Goal: Contribute content: Contribute content

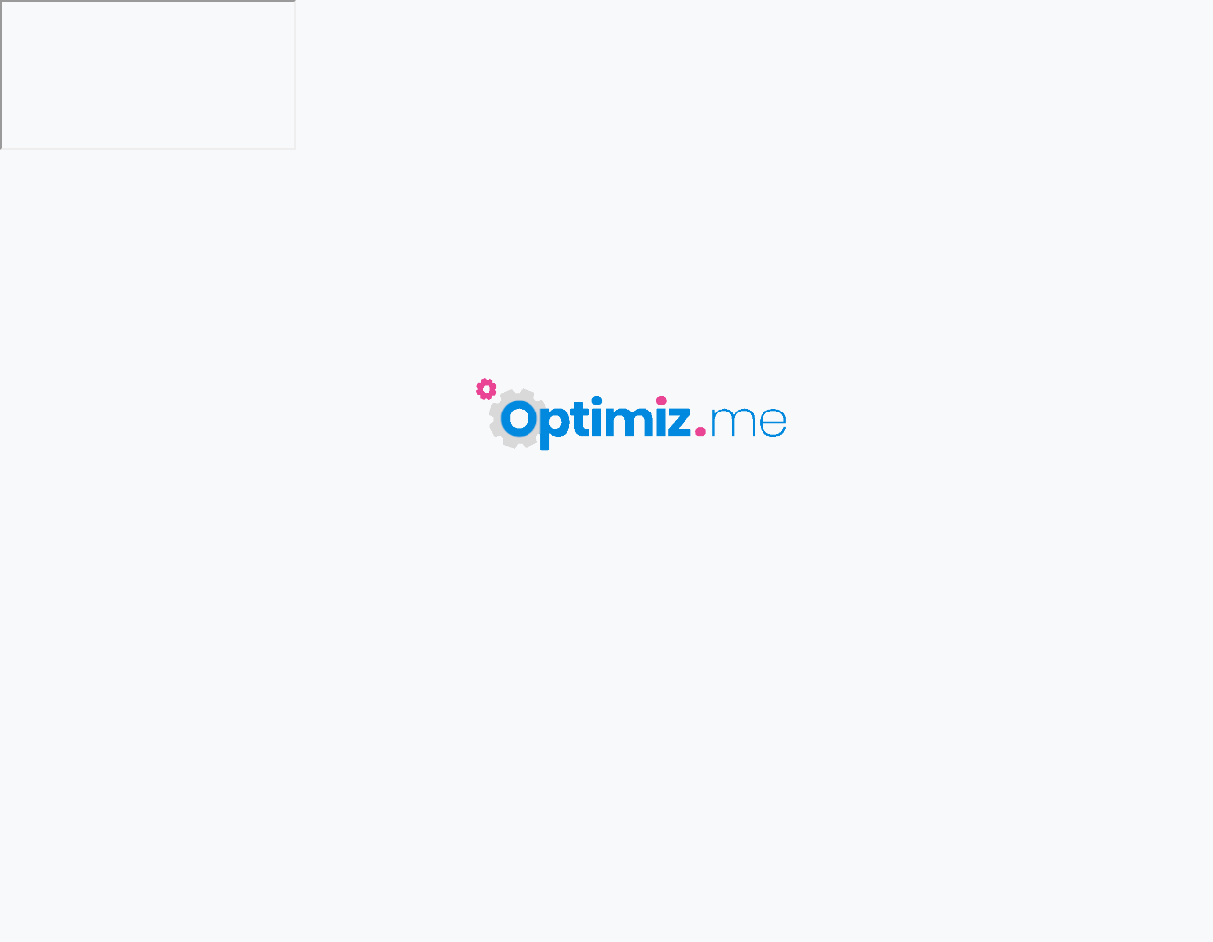
type input "Impression quadri : qu'est-ce que la quadrichromie ?"
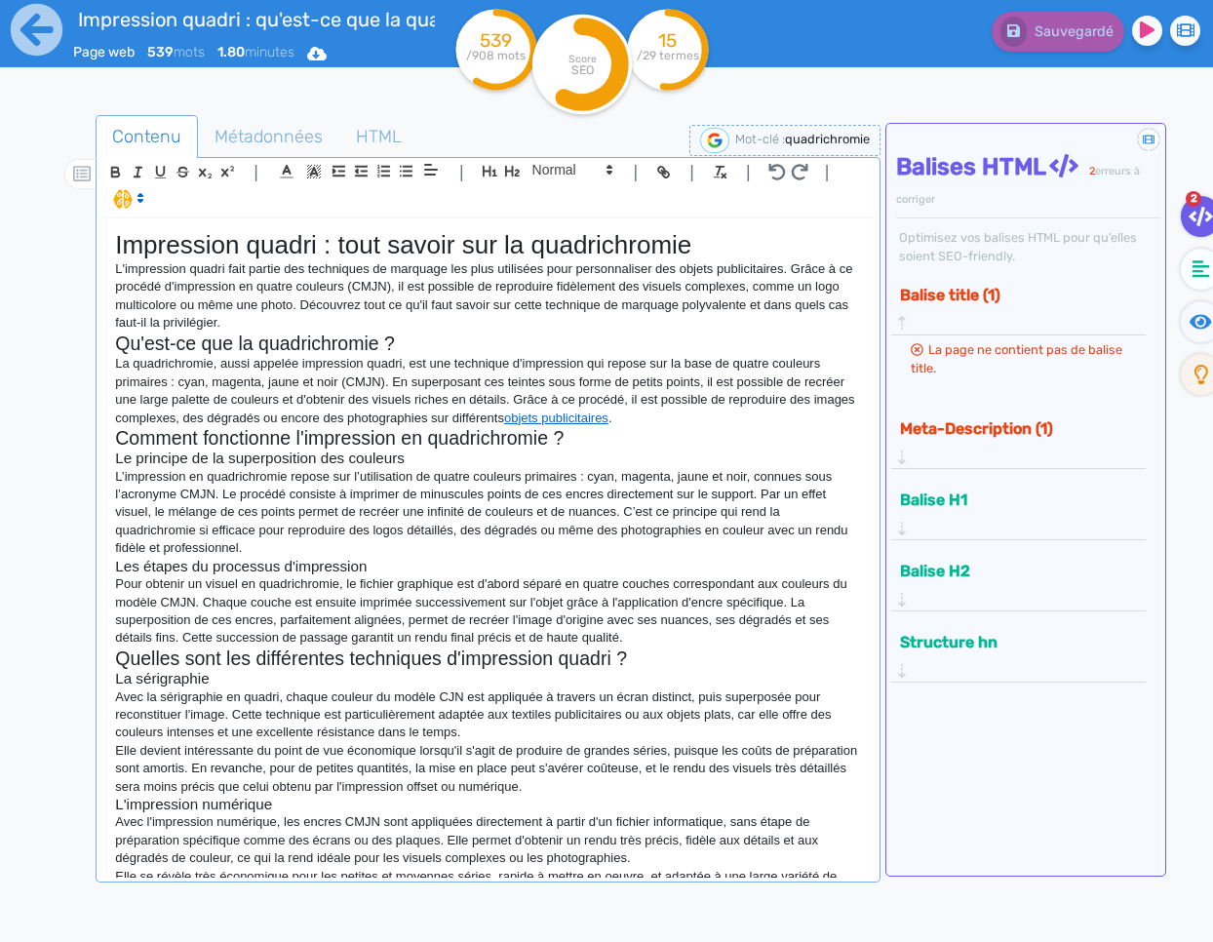
click at [329, 541] on p "L’impression en quadrichromie repose sur l’utilisation de quatre couleurs prima…" at bounding box center [488, 513] width 746 height 90
click at [437, 761] on p "Elle devient intéressante du point de vue économique lorsqu'il s'agit de produi…" at bounding box center [488, 769] width 746 height 54
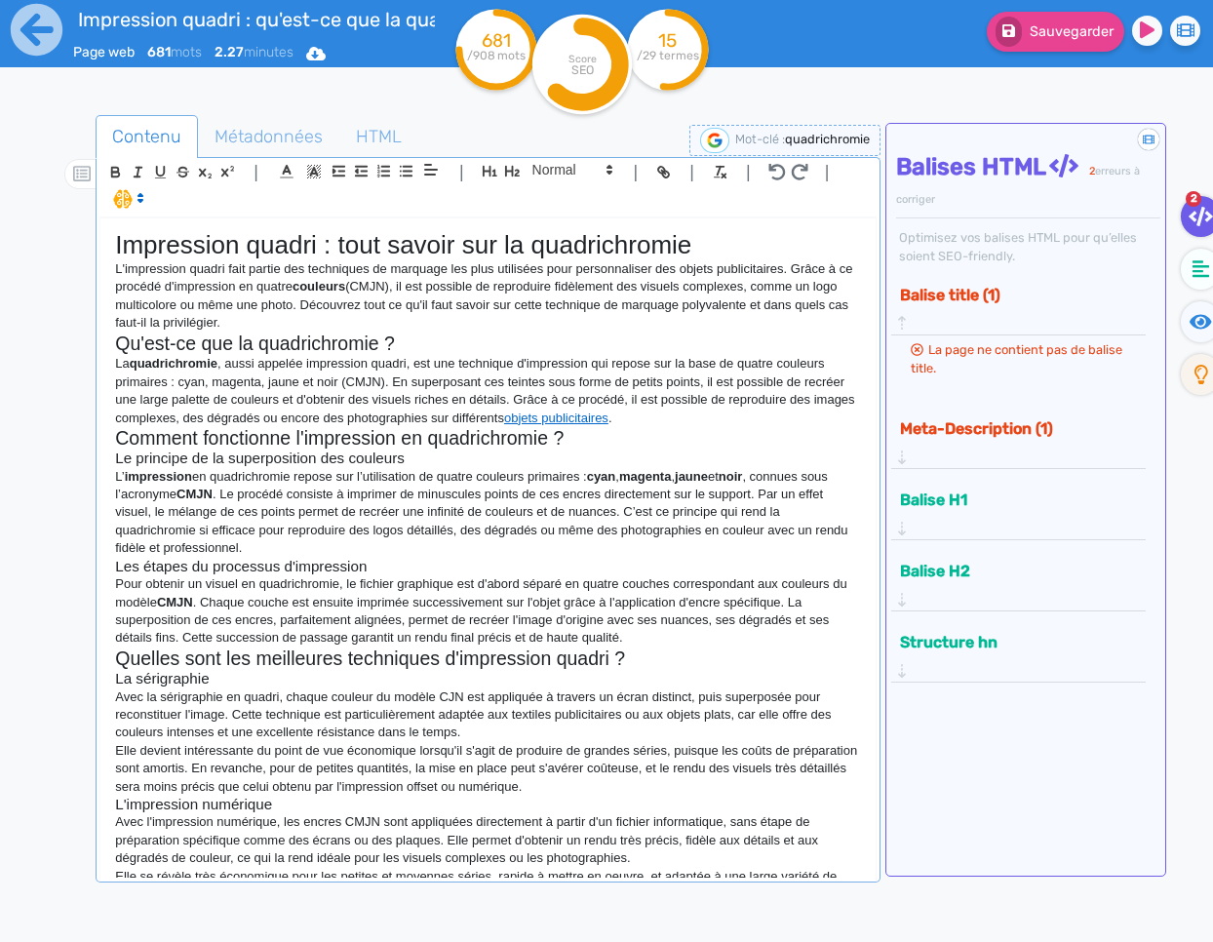
scroll to position [203, 0]
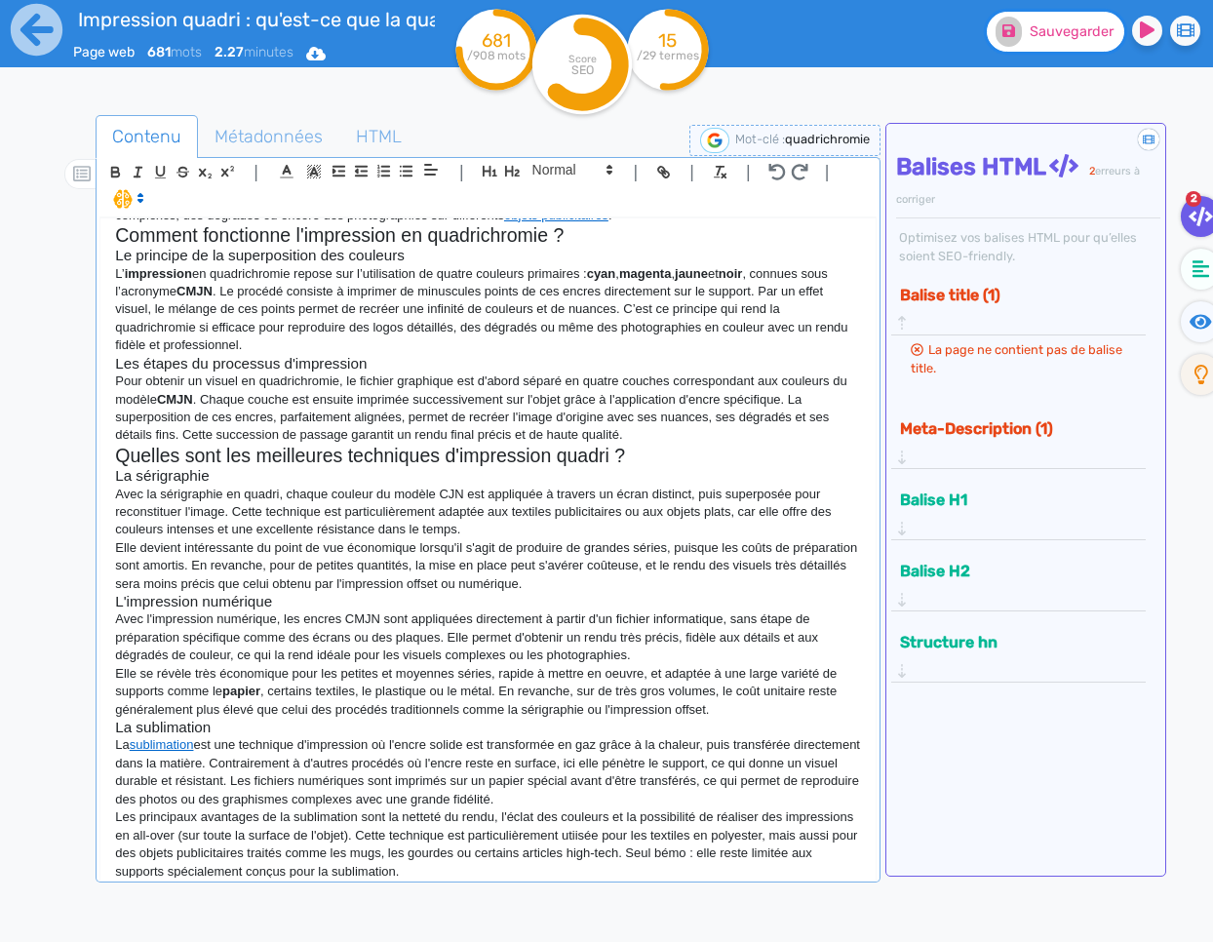
click at [1073, 38] on span "Sauvegarder" at bounding box center [1071, 31] width 84 height 17
click at [319, 135] on span "Métadonnées" at bounding box center [268, 136] width 139 height 53
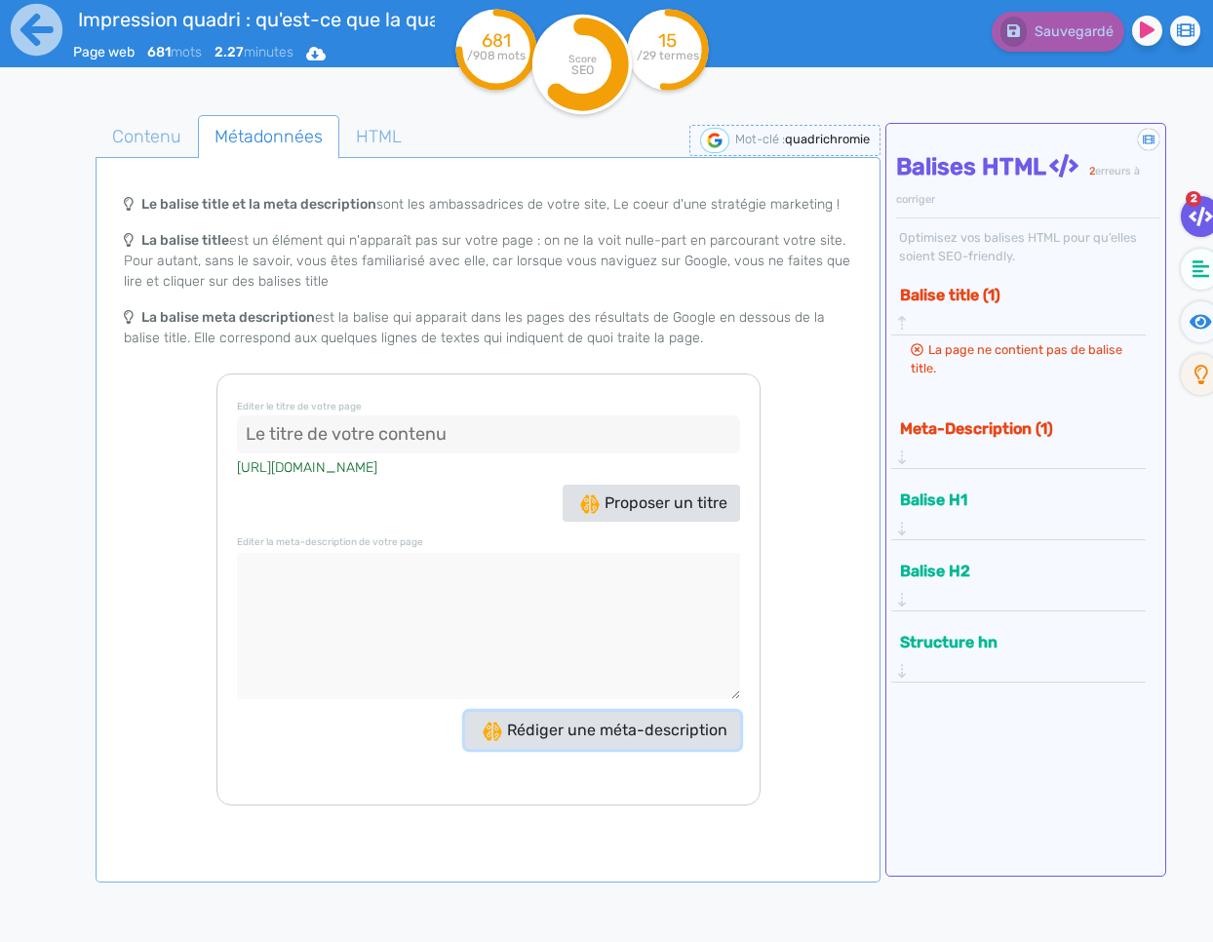
click at [668, 730] on span "Rédiger une méta-description" at bounding box center [605, 729] width 245 height 19
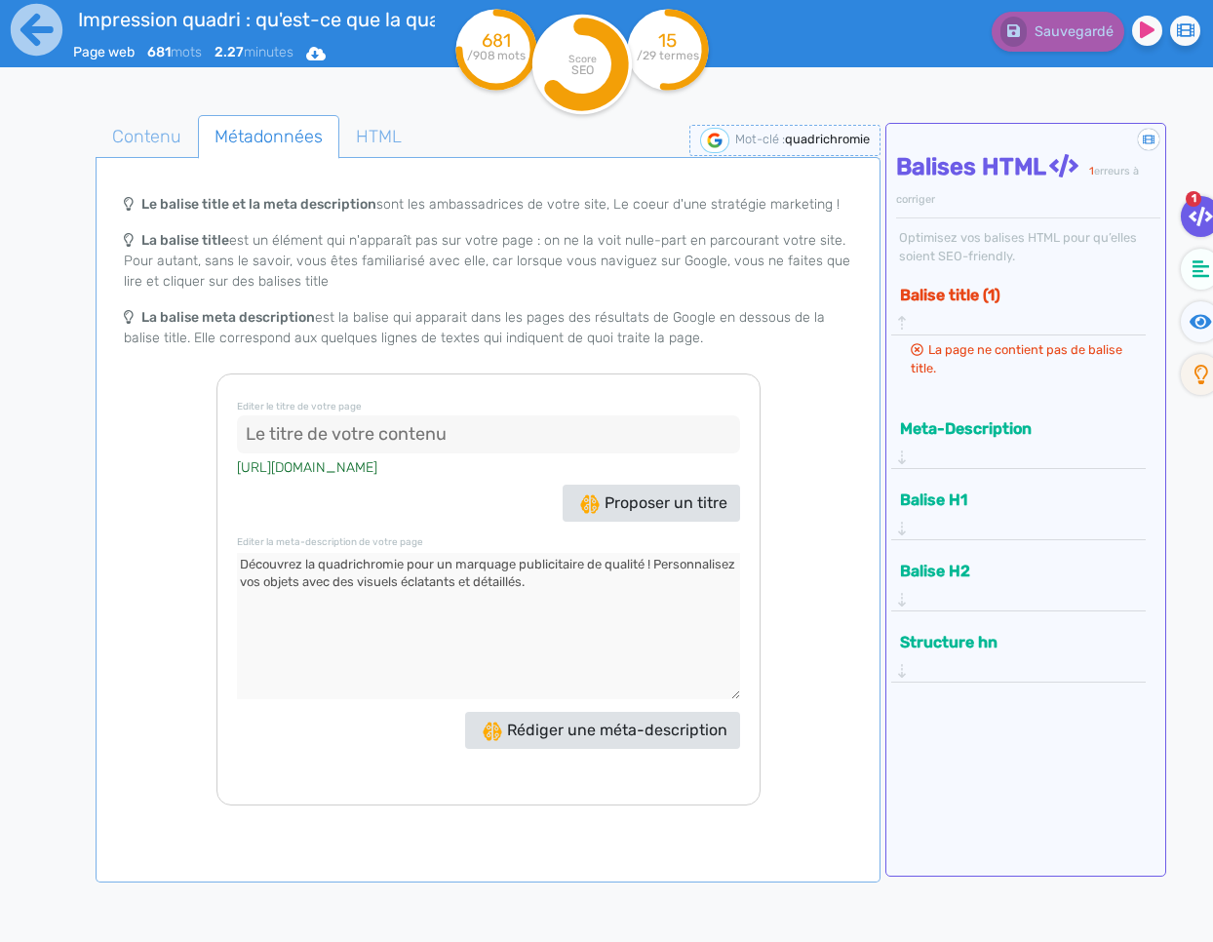
drag, startPoint x: 638, startPoint y: 601, endPoint x: 305, endPoint y: 555, distance: 335.7
click at [305, 555] on textarea at bounding box center [488, 626] width 503 height 146
click at [651, 566] on textarea at bounding box center [488, 626] width 503 height 146
type textarea "Découvrez tout ce qu'il faut savoir sur l'impression en quadrichromie : fonctio…"
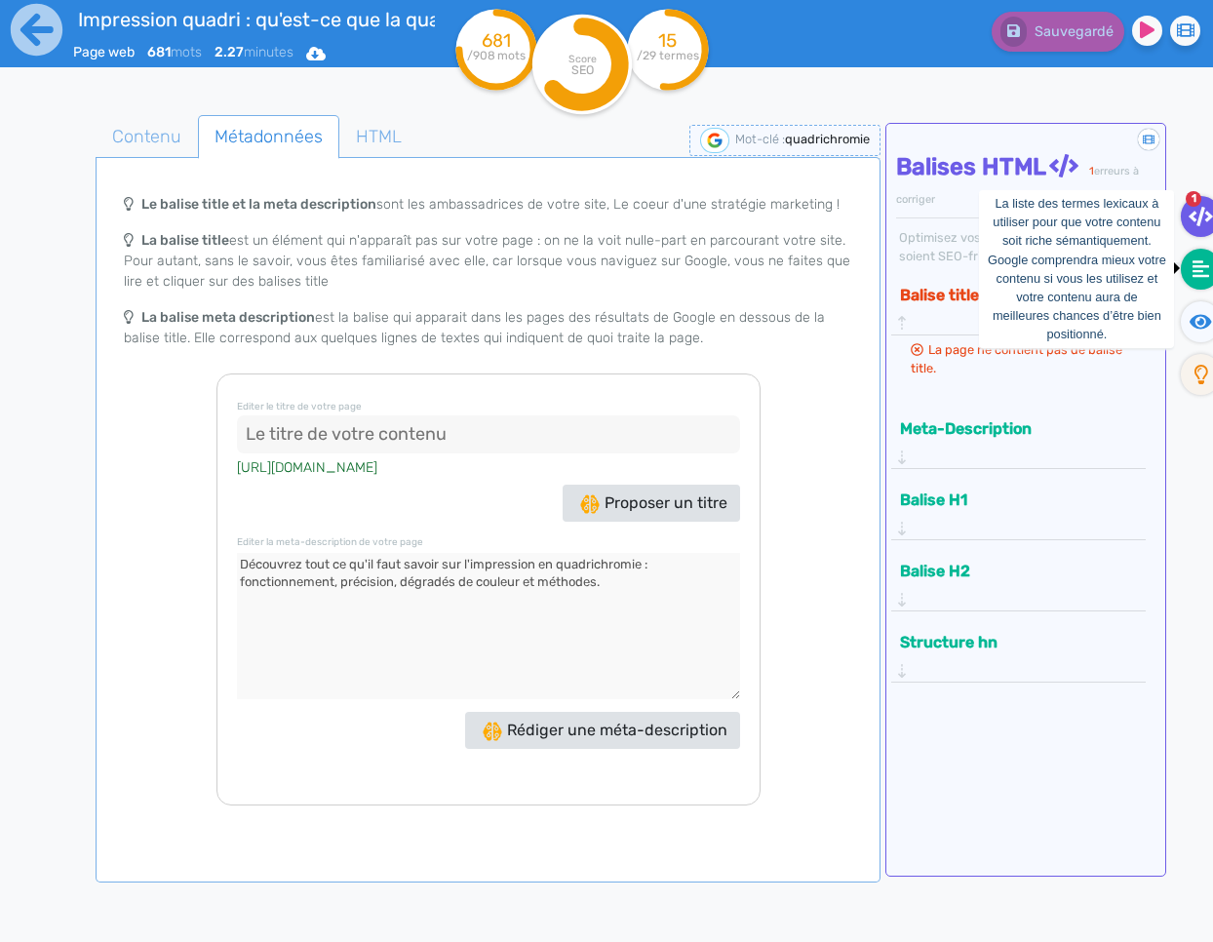
click at [1196, 272] on icon at bounding box center [1201, 268] width 18 height 19
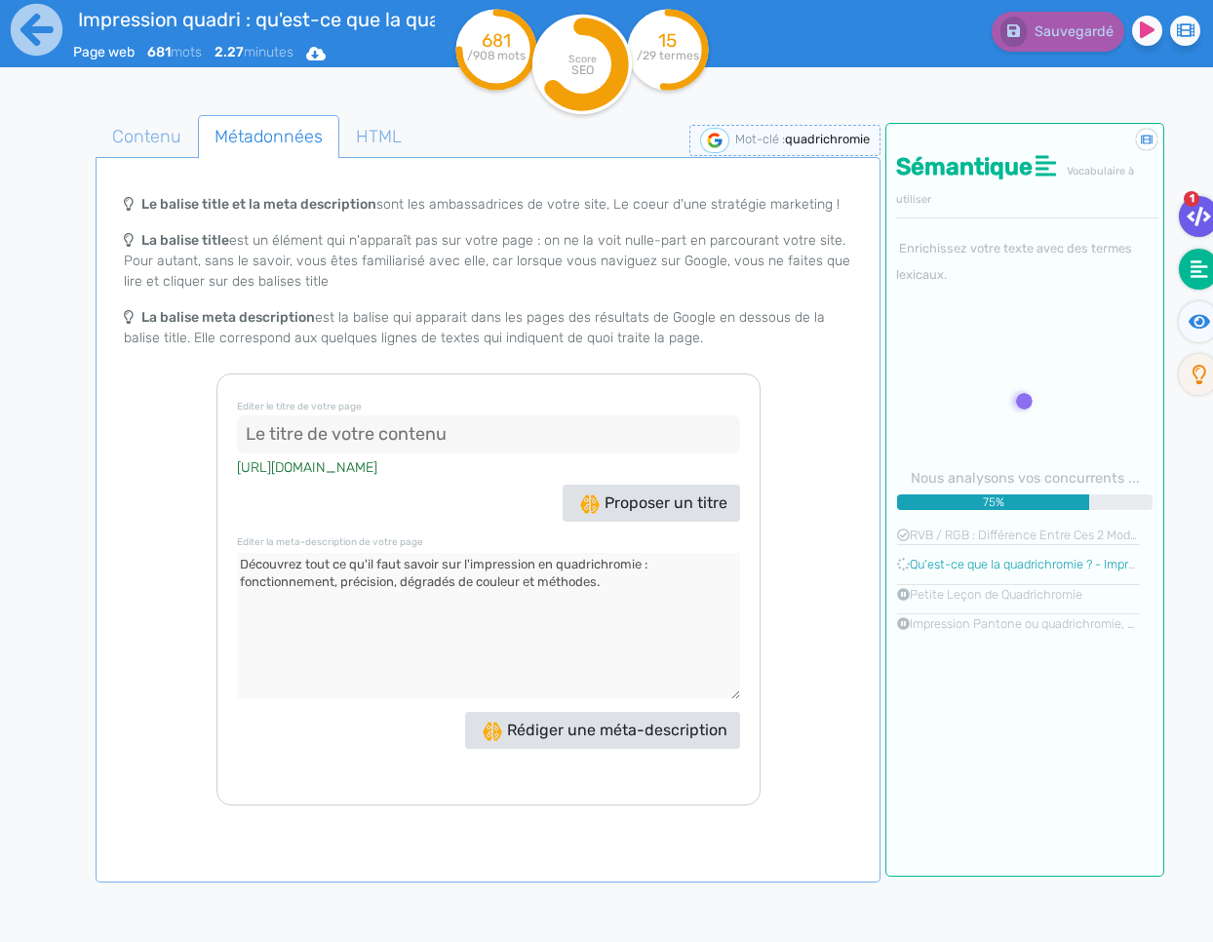
click at [1187, 218] on icon at bounding box center [1198, 216] width 24 height 19
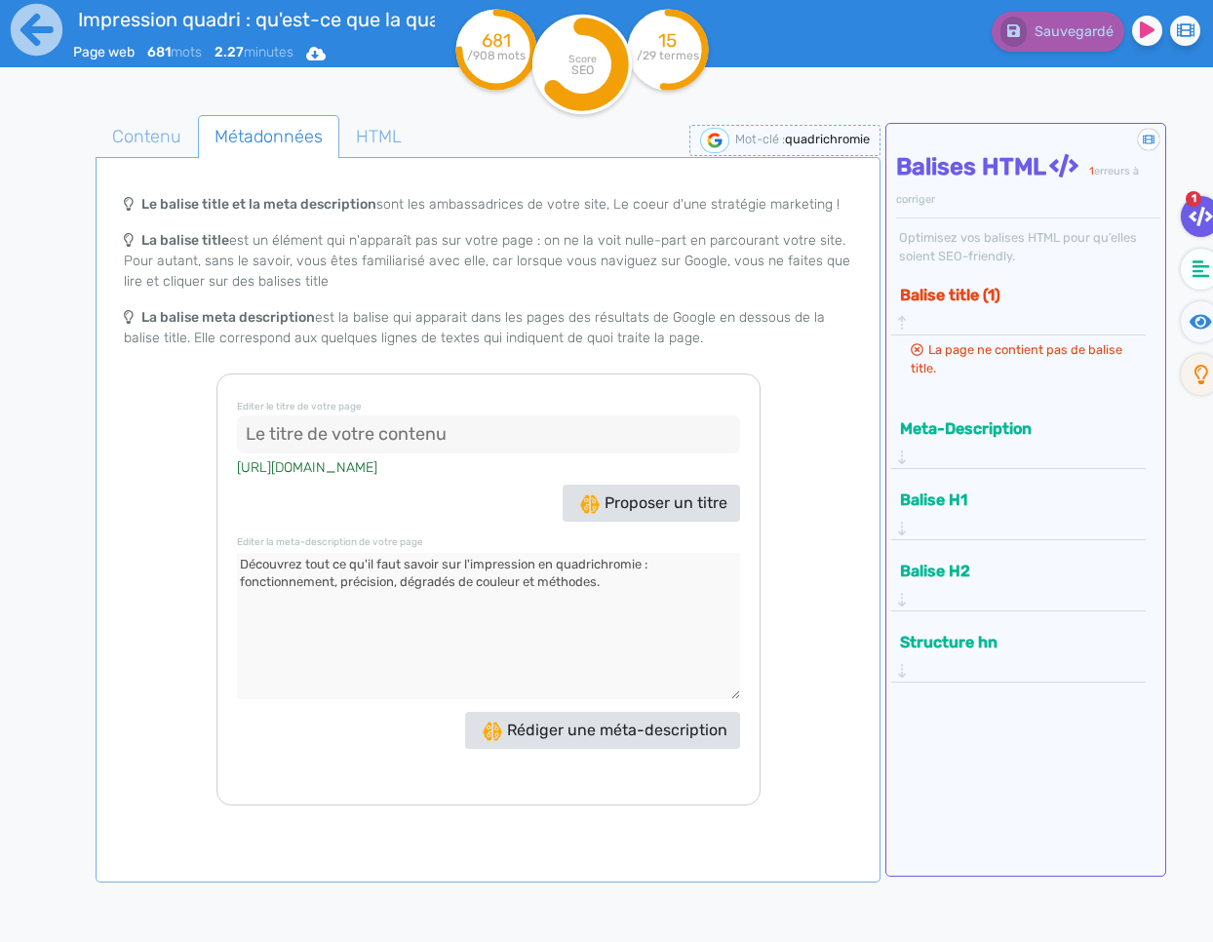
click at [1008, 412] on button "Meta-Description" at bounding box center [1012, 428] width 236 height 32
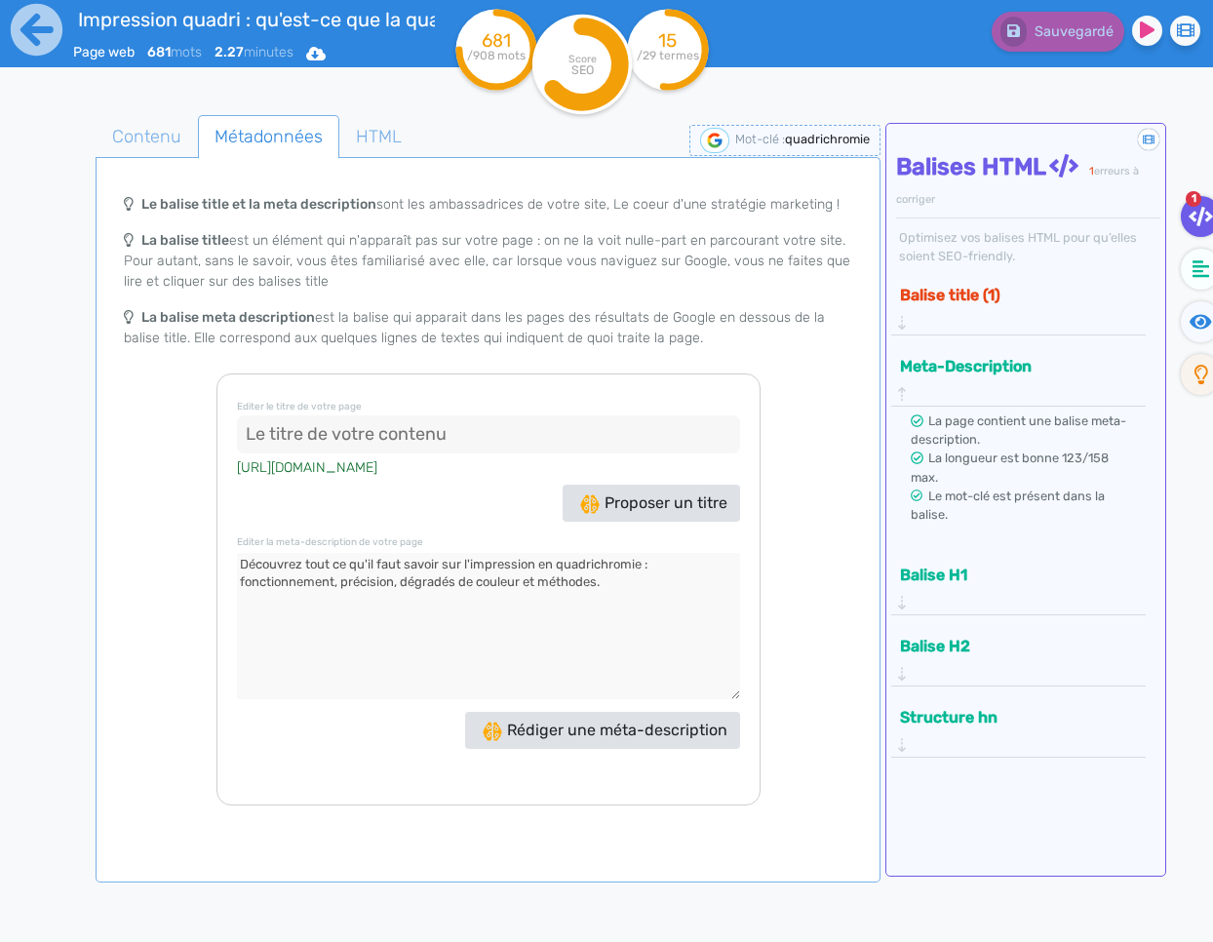
click at [634, 591] on textarea at bounding box center [488, 626] width 503 height 146
drag, startPoint x: 361, startPoint y: 573, endPoint x: 213, endPoint y: 562, distance: 148.6
click at [213, 563] on div "Le balise title et la meta description sont les ambassadrices de votre site, Le…" at bounding box center [487, 494] width 777 height 621
click at [595, 601] on textarea at bounding box center [488, 626] width 503 height 146
click at [25, 36] on icon at bounding box center [37, 30] width 52 height 52
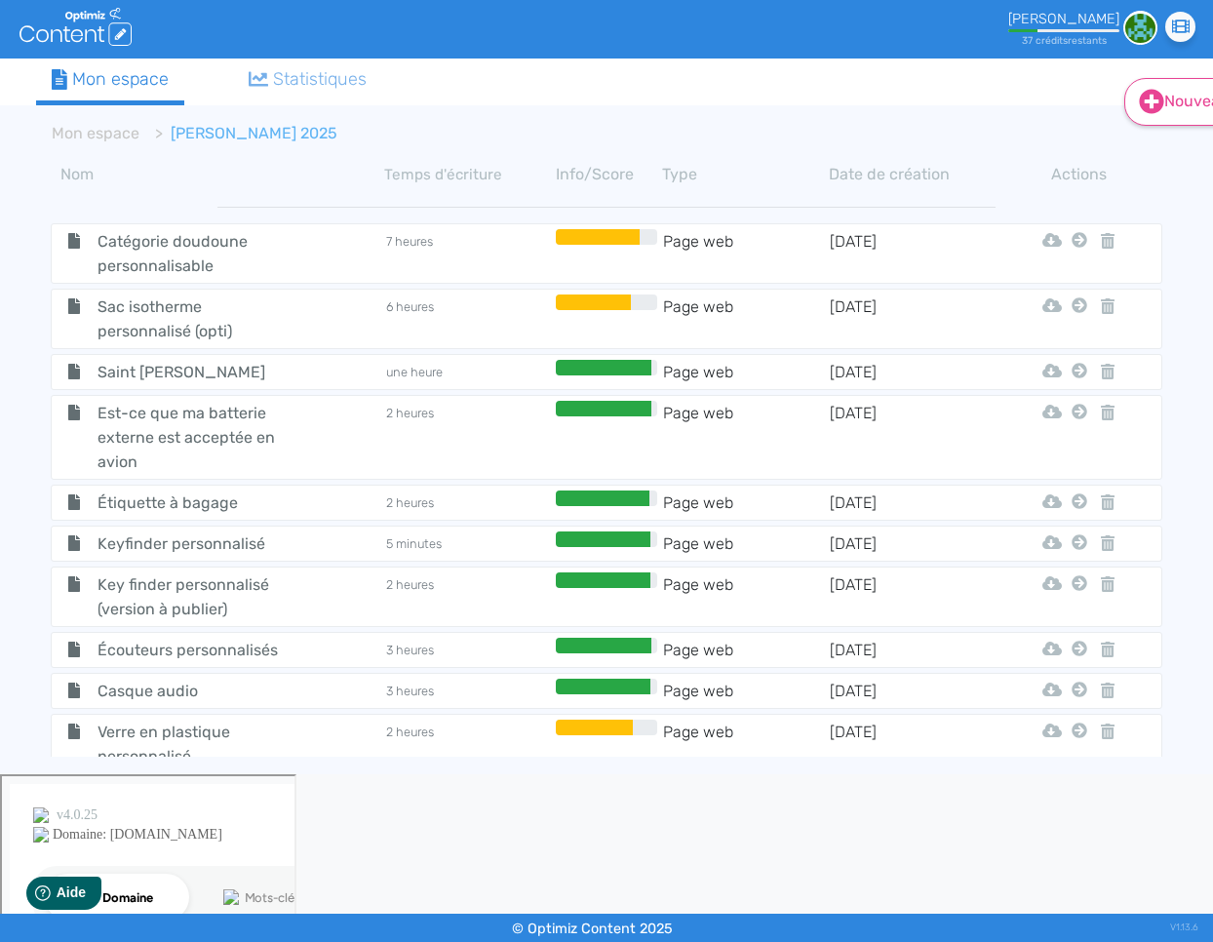
click at [1132, 111] on link "Nouveau" at bounding box center [1187, 102] width 126 height 48
click at [1150, 153] on icon at bounding box center [1151, 149] width 12 height 16
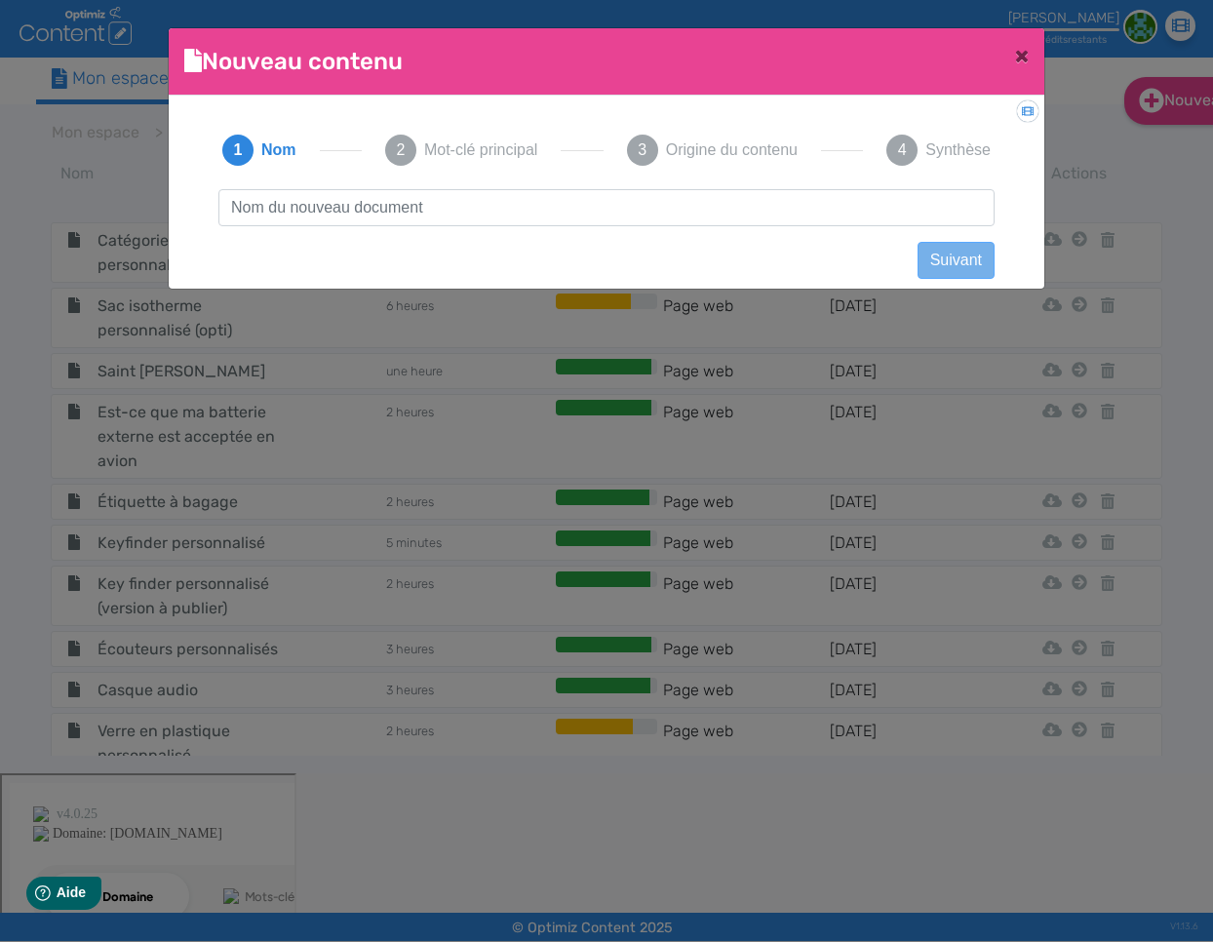
click at [645, 192] on input "text" at bounding box center [606, 207] width 776 height 37
type input "Bouteille d'eau"
click button "Suivant" at bounding box center [955, 260] width 77 height 37
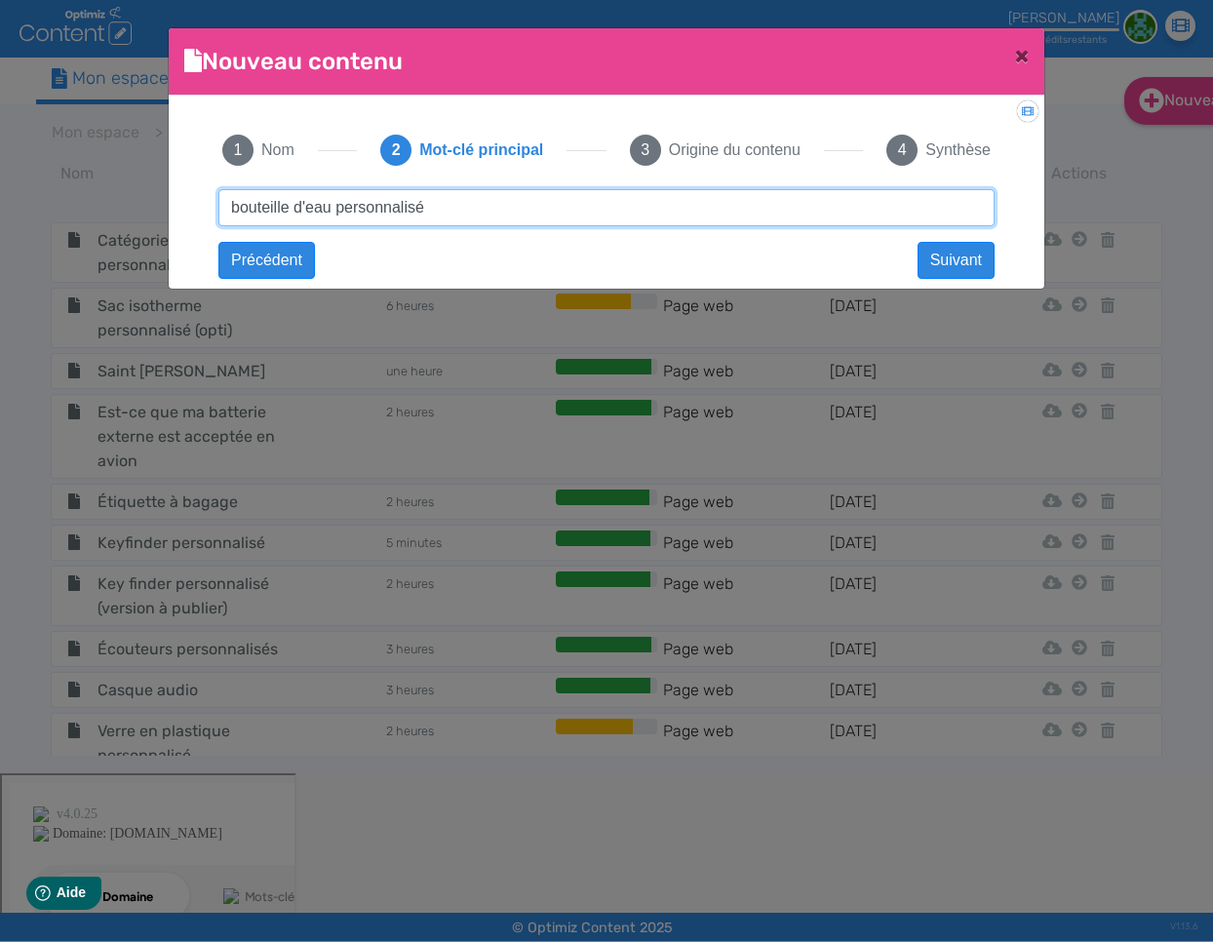
type input "bouteille d'eau personnalisée"
click button "Suivant" at bounding box center [0, 0] width 0 height 0
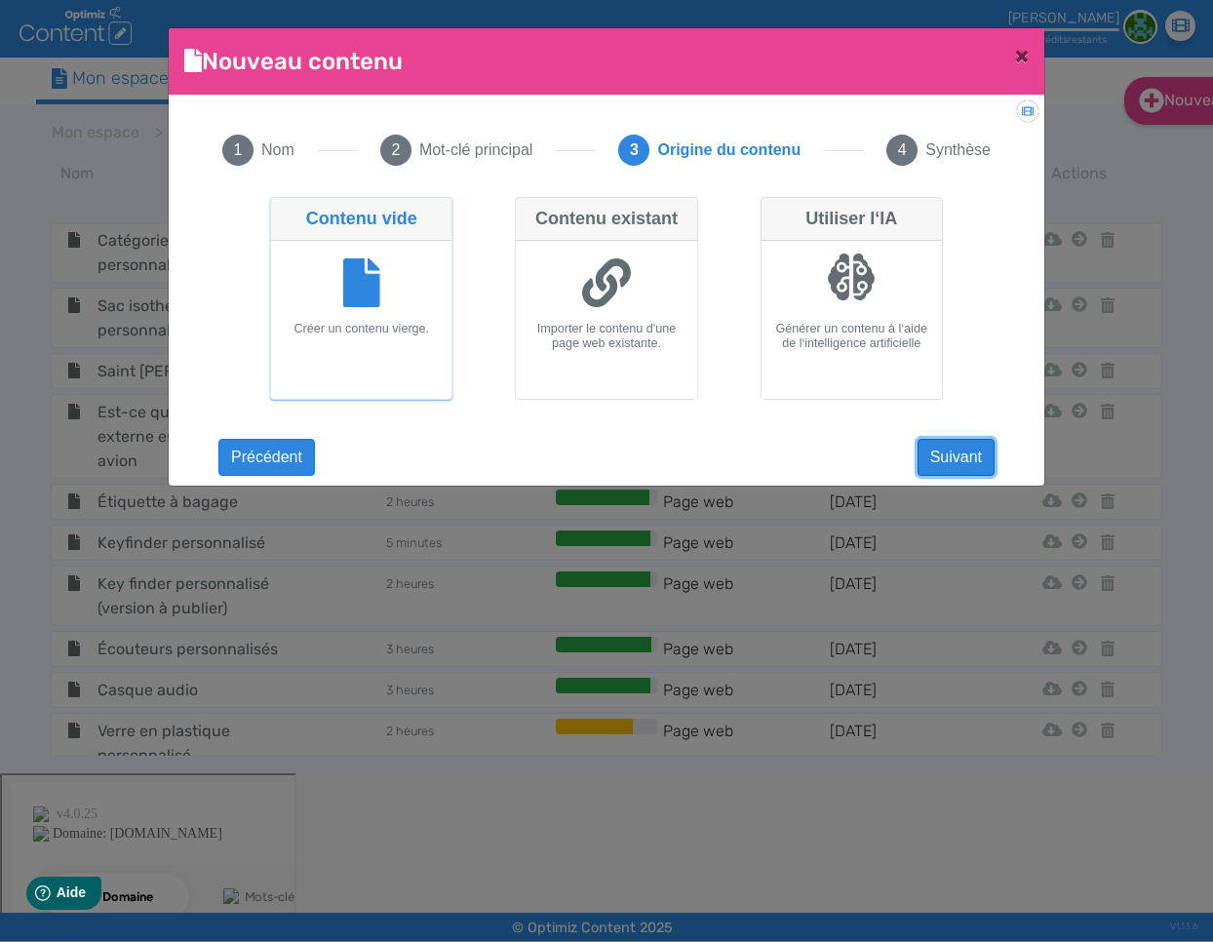
click at [943, 447] on button "Suivant" at bounding box center [955, 457] width 77 height 37
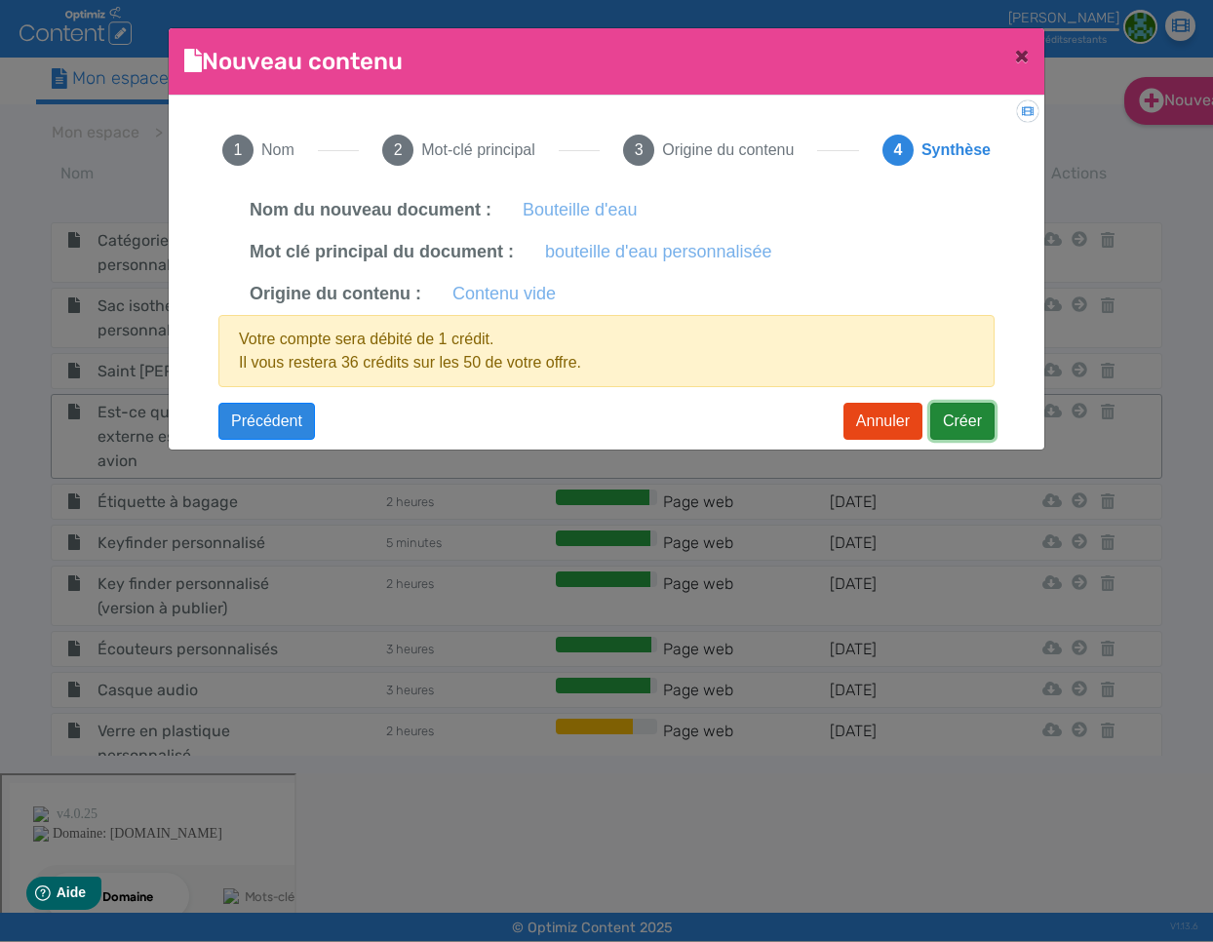
click at [969, 421] on button "Créer" at bounding box center [962, 421] width 64 height 37
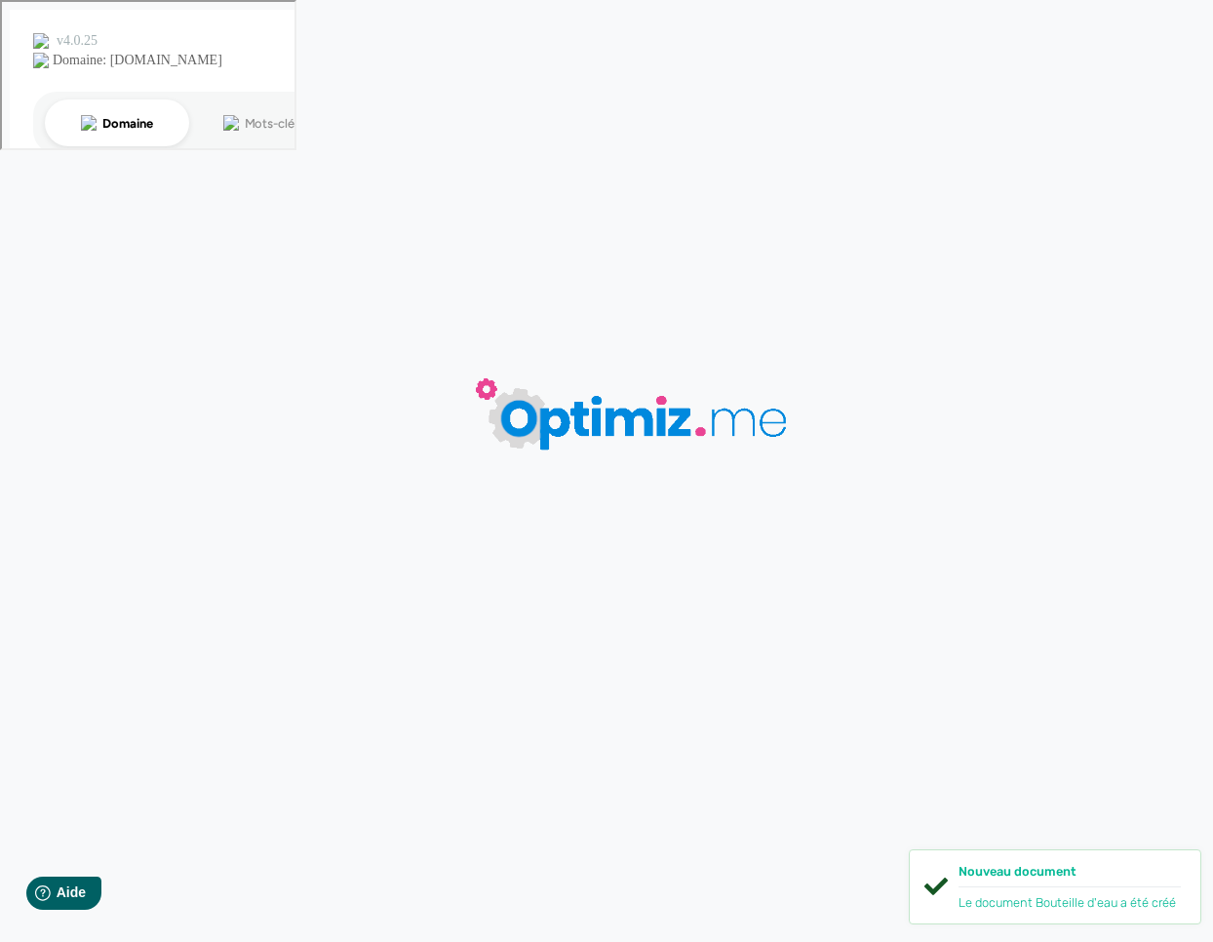
type input "Bouteille d'eau"
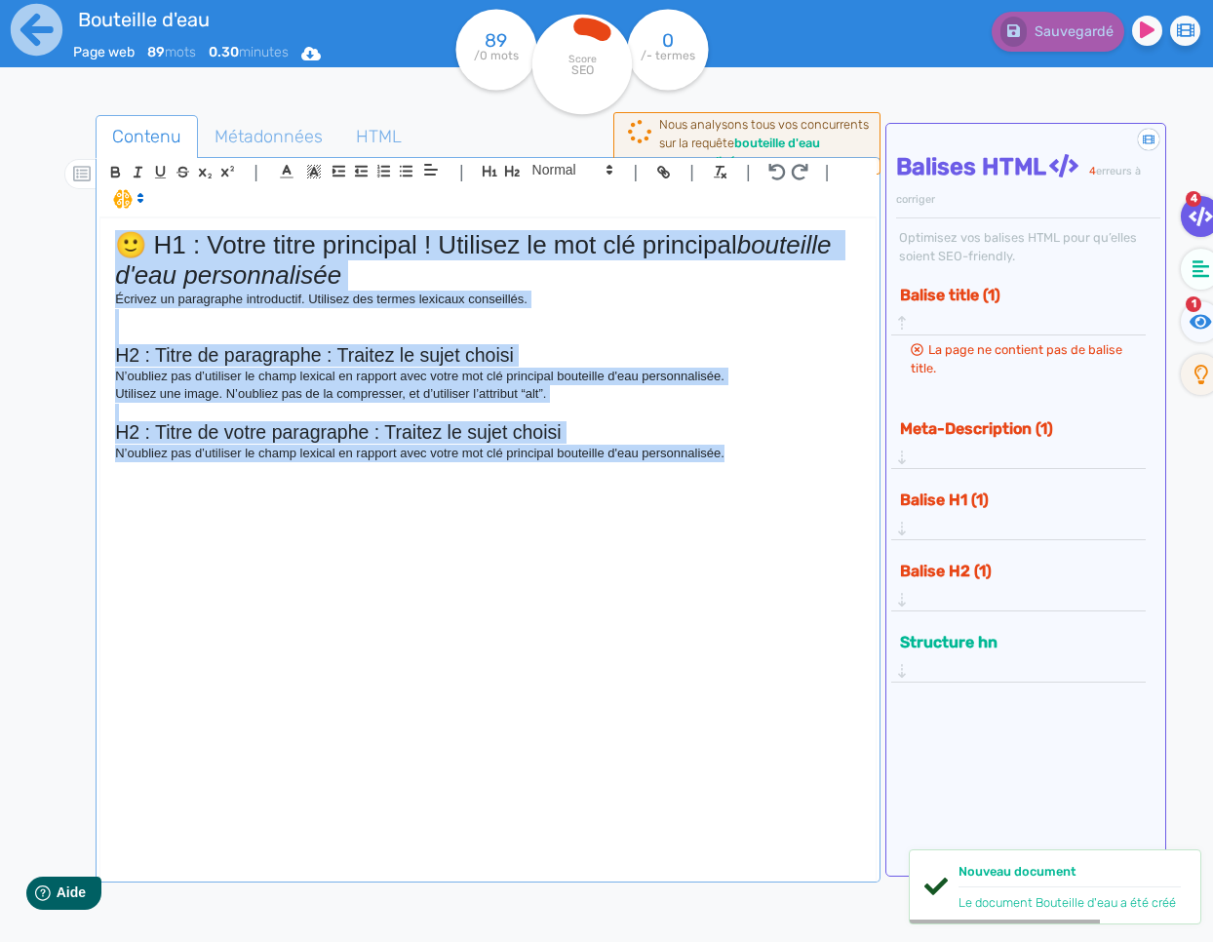
drag, startPoint x: 695, startPoint y: 432, endPoint x: 79, endPoint y: 191, distance: 661.4
click at [79, 191] on div "Contenu Métadonnées HTML | | H3 H4 H5 H6 Normal | | | | 🙂 H1 : Votre titre prin…" at bounding box center [635, 587] width 1156 height 954
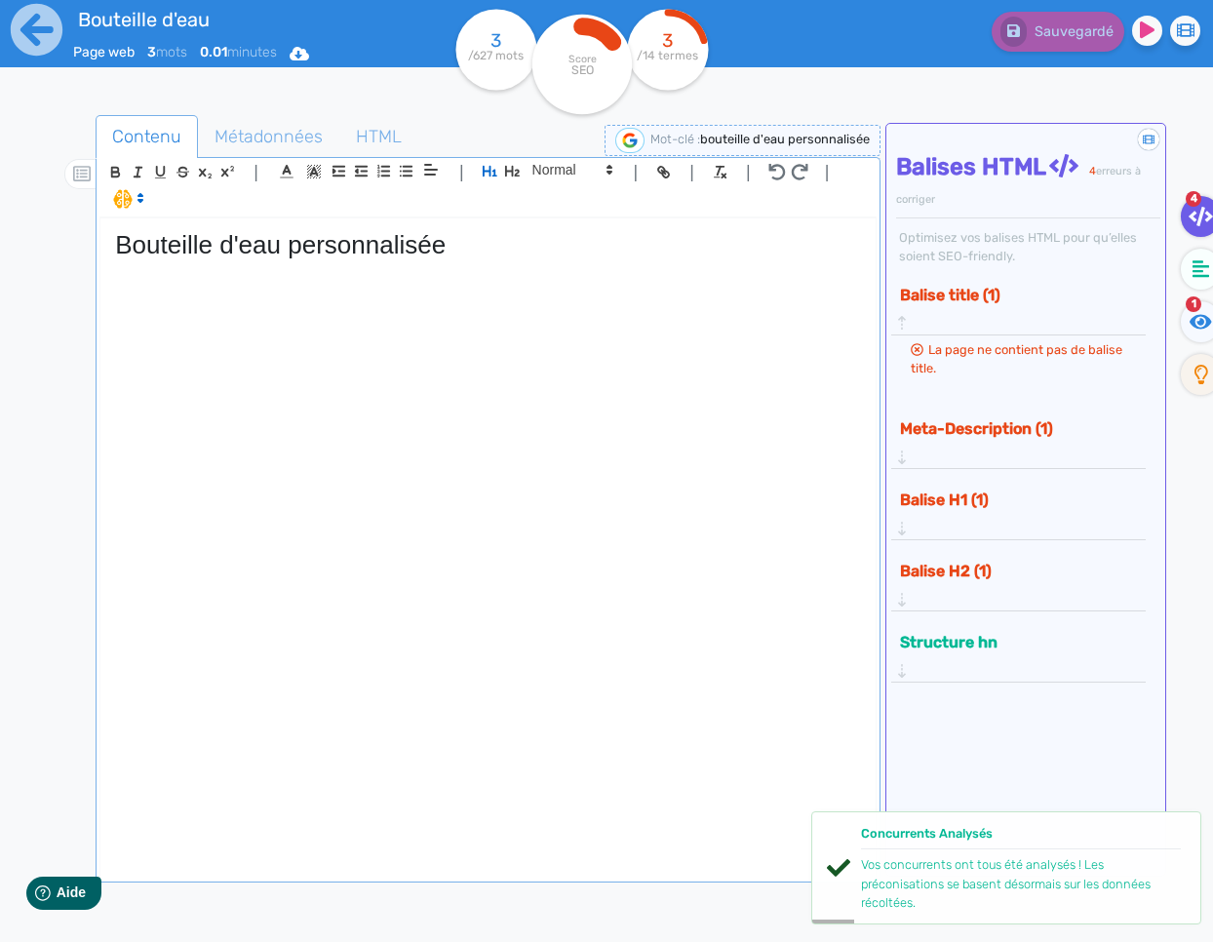
click at [617, 553] on div "Bouteille d'eau personnalisée" at bounding box center [487, 547] width 775 height 659
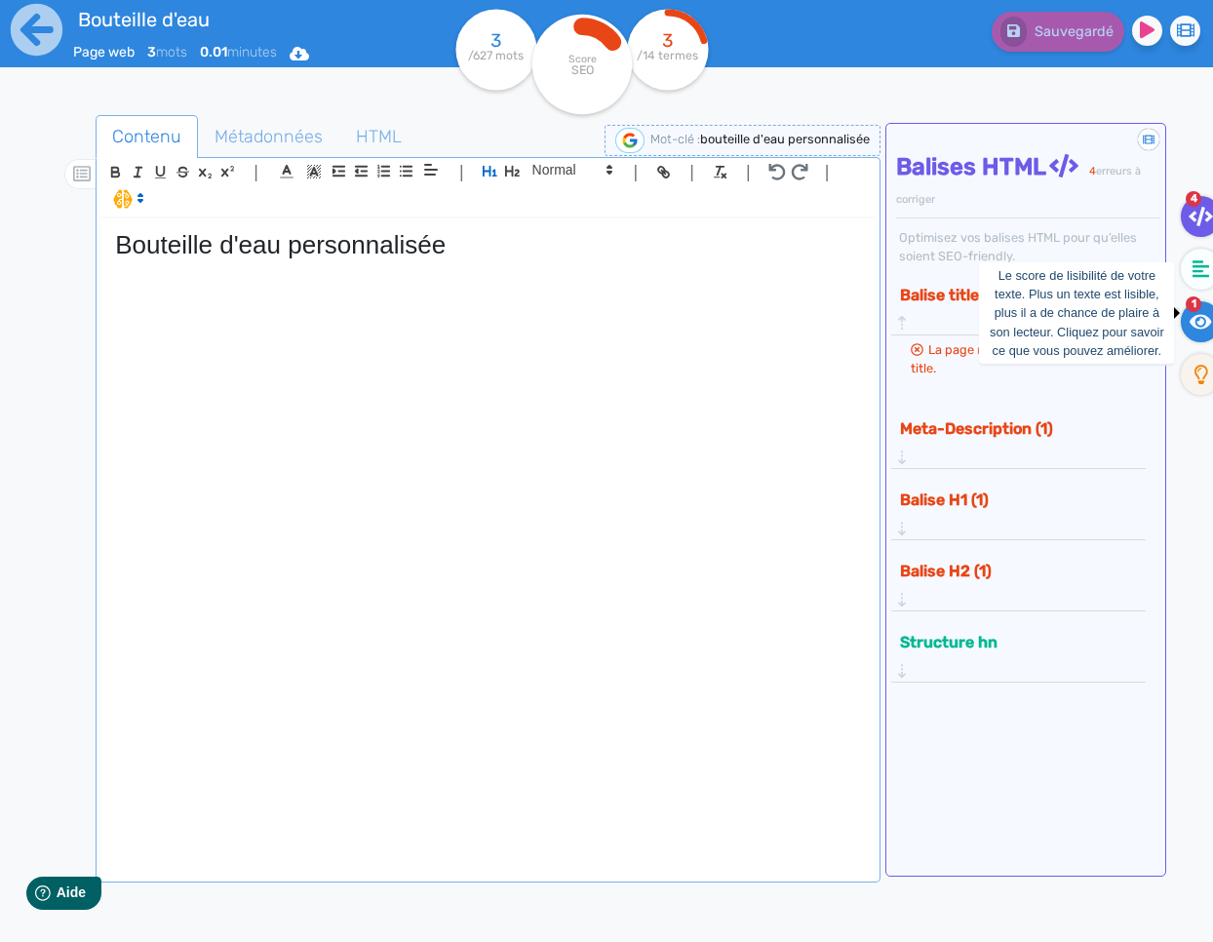
click at [1191, 315] on icon at bounding box center [1200, 321] width 22 height 19
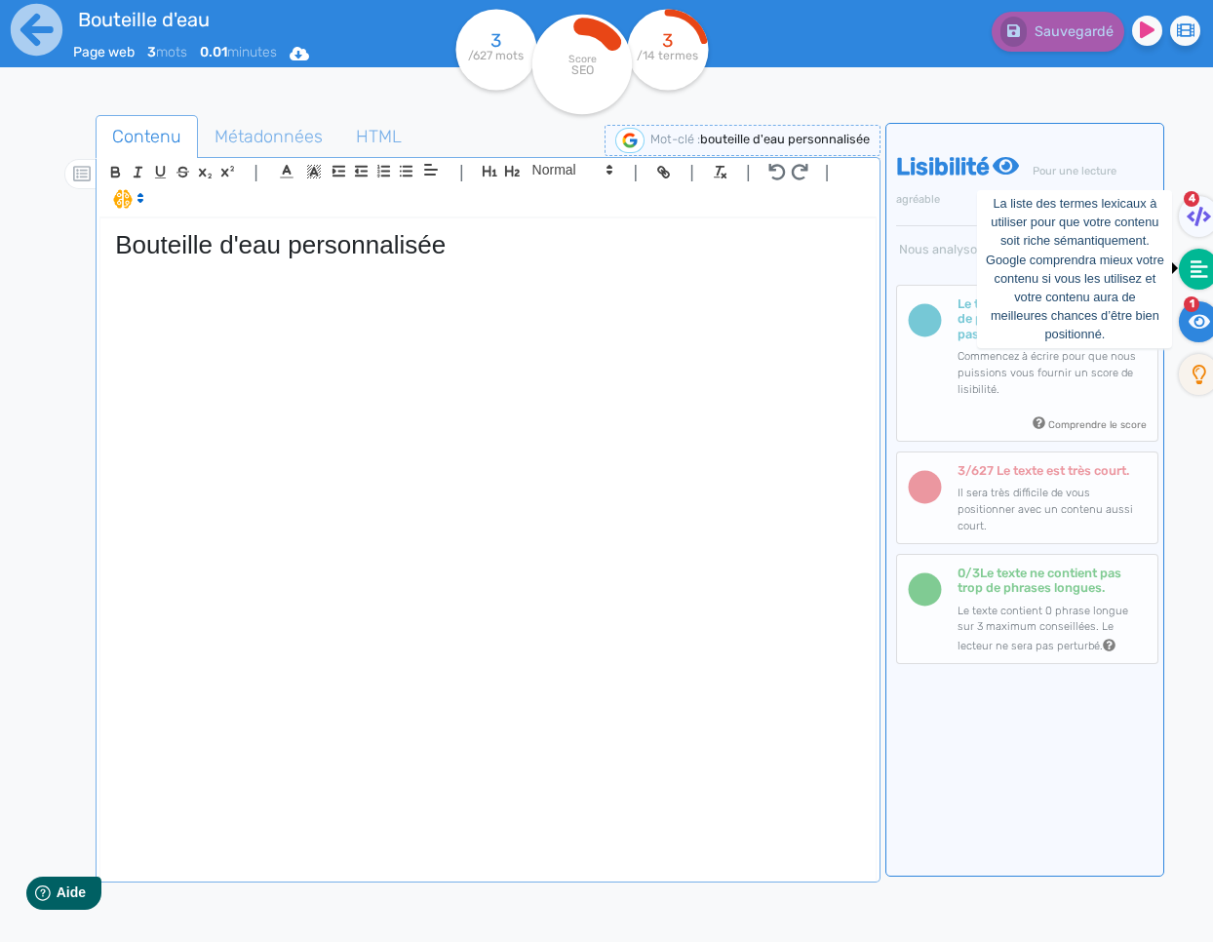
click at [1197, 274] on icon at bounding box center [1199, 268] width 18 height 19
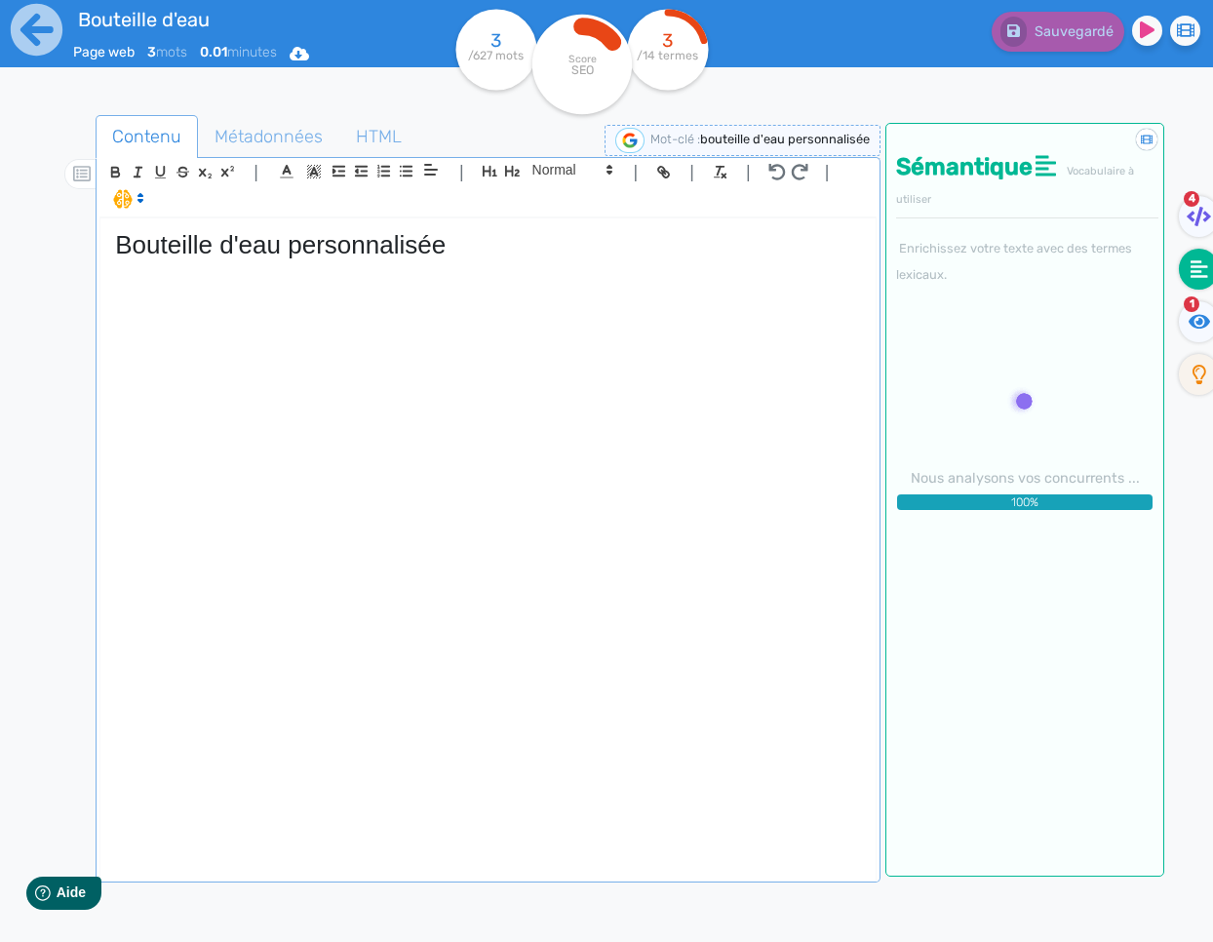
click at [411, 282] on div "Bouteille d'eau personnalisée" at bounding box center [487, 547] width 775 height 659
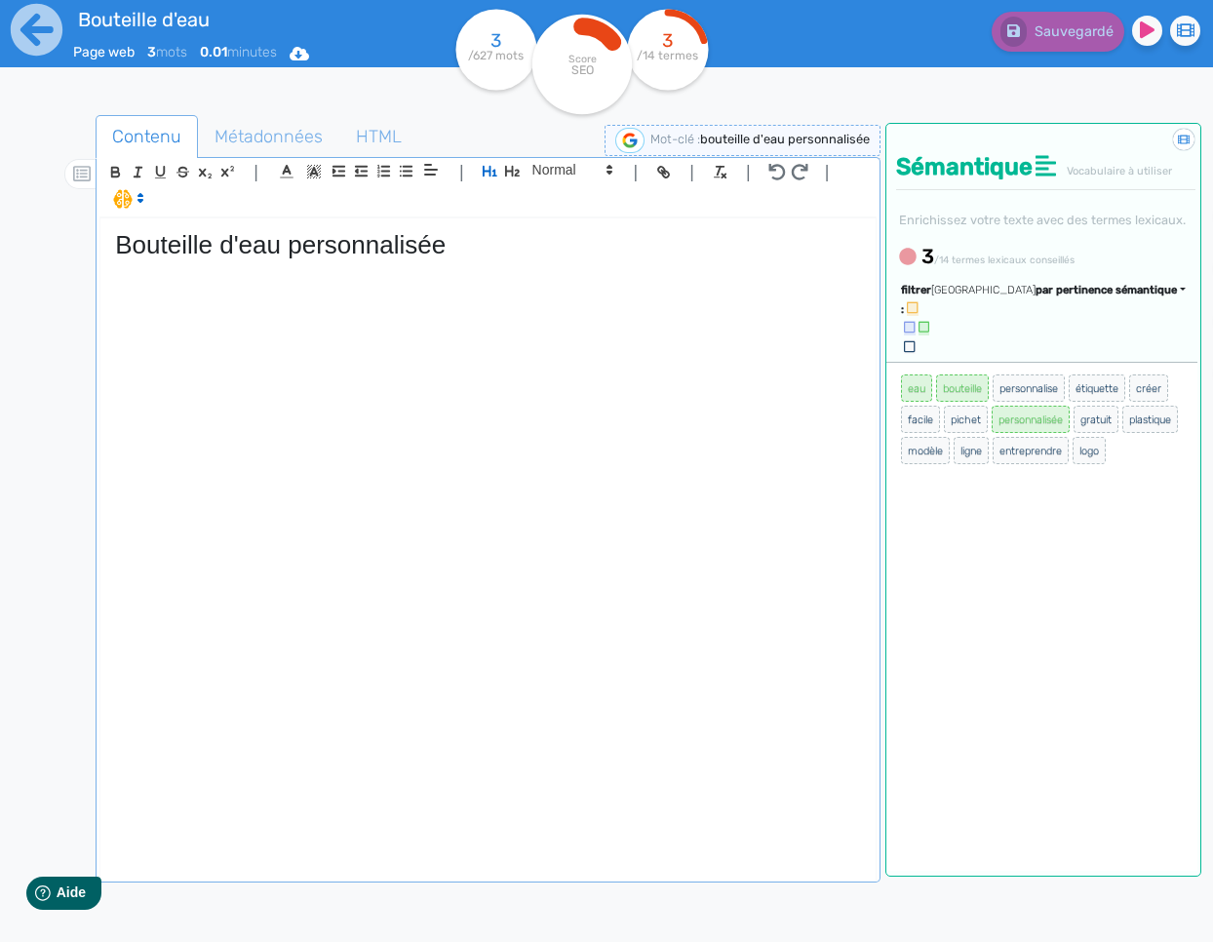
click at [272, 285] on div "Bouteille d'eau personnalisée" at bounding box center [487, 547] width 775 height 659
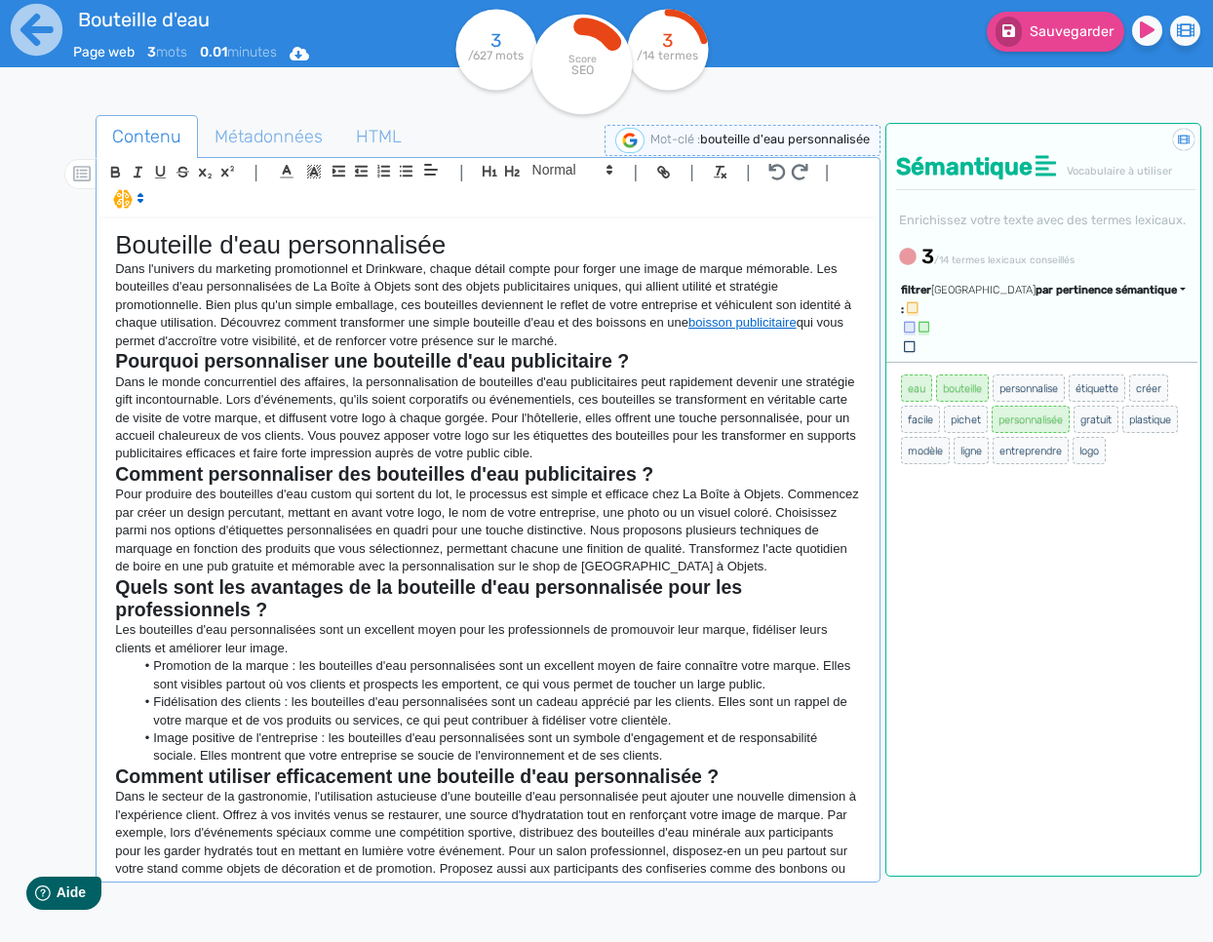
click at [334, 346] on p "Dans l'univers du marketing promotionnel et Drinkware, chaque détail compte pou…" at bounding box center [488, 305] width 746 height 90
click at [325, 368] on strong "Pourquoi personnaliser une bouteille d'eau publicitaire ?" at bounding box center [372, 360] width 514 height 21
click at [324, 368] on strong "Pourquoi personnaliser une bouteille d'eau publicitaire ?" at bounding box center [372, 360] width 514 height 21
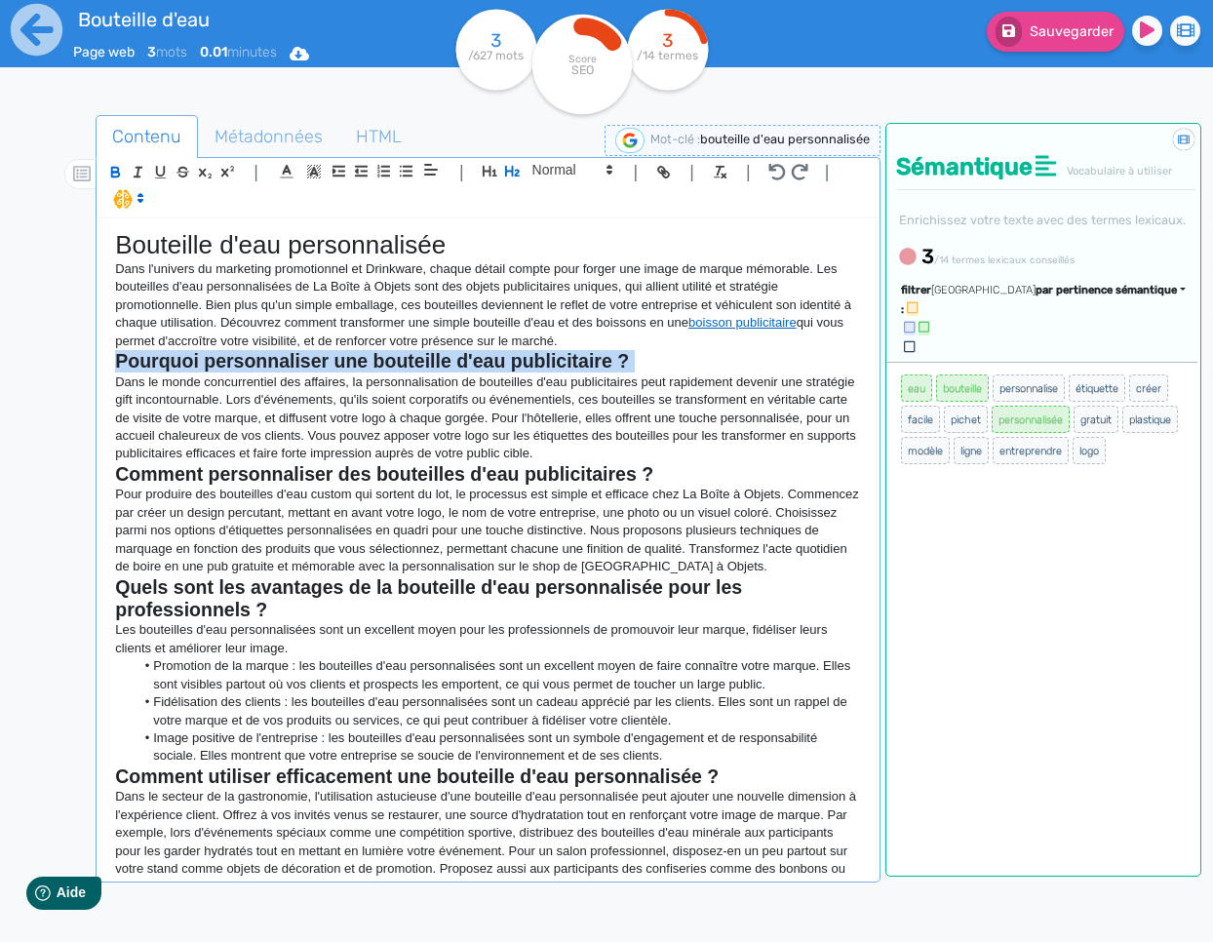
click at [325, 368] on strong "Pourquoi personnaliser une bouteille d'eau publicitaire ?" at bounding box center [372, 360] width 514 height 21
click at [116, 178] on icon "button" at bounding box center [115, 172] width 17 height 17
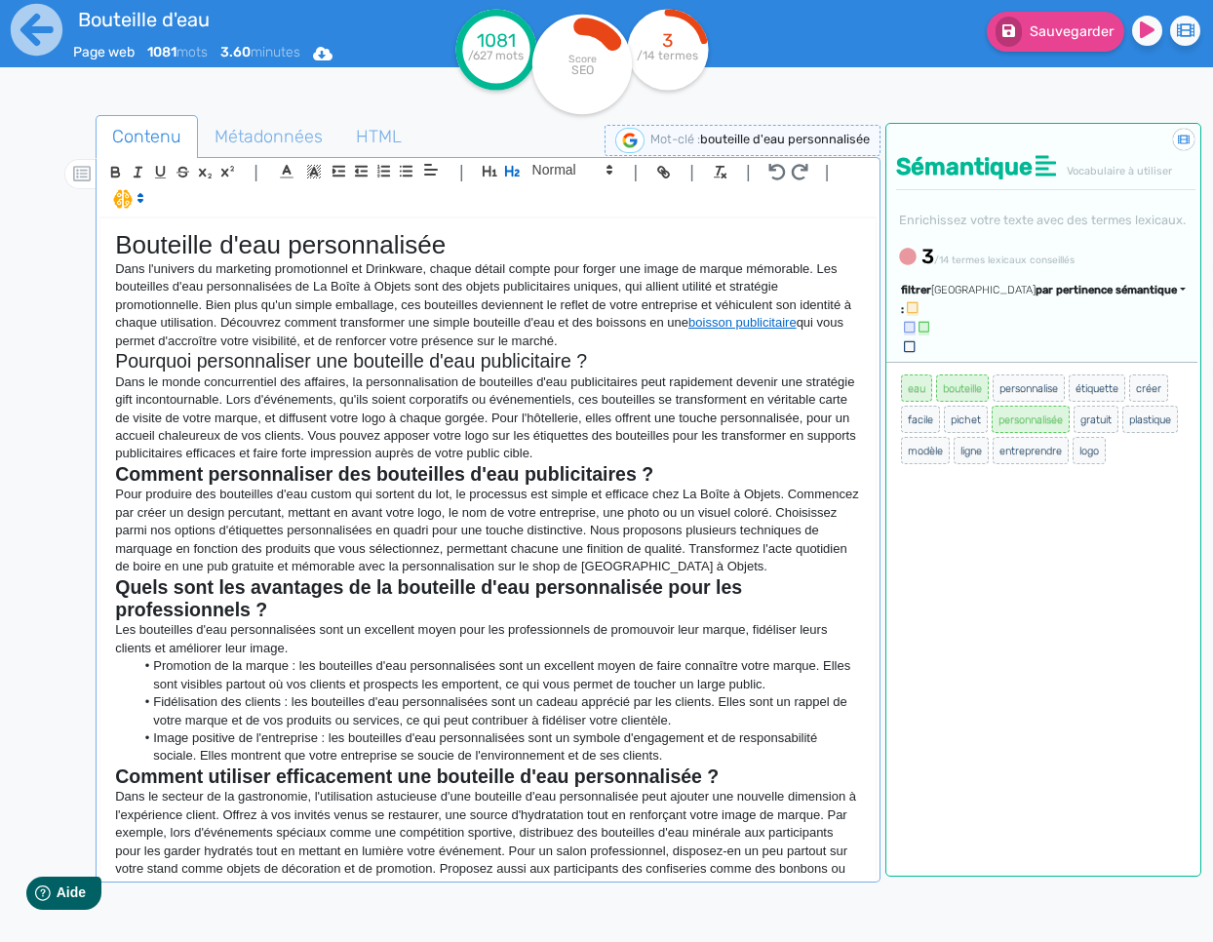
click at [263, 479] on strong "Comment personnaliser des bouteilles d'eau publicitaires ?" at bounding box center [384, 473] width 538 height 21
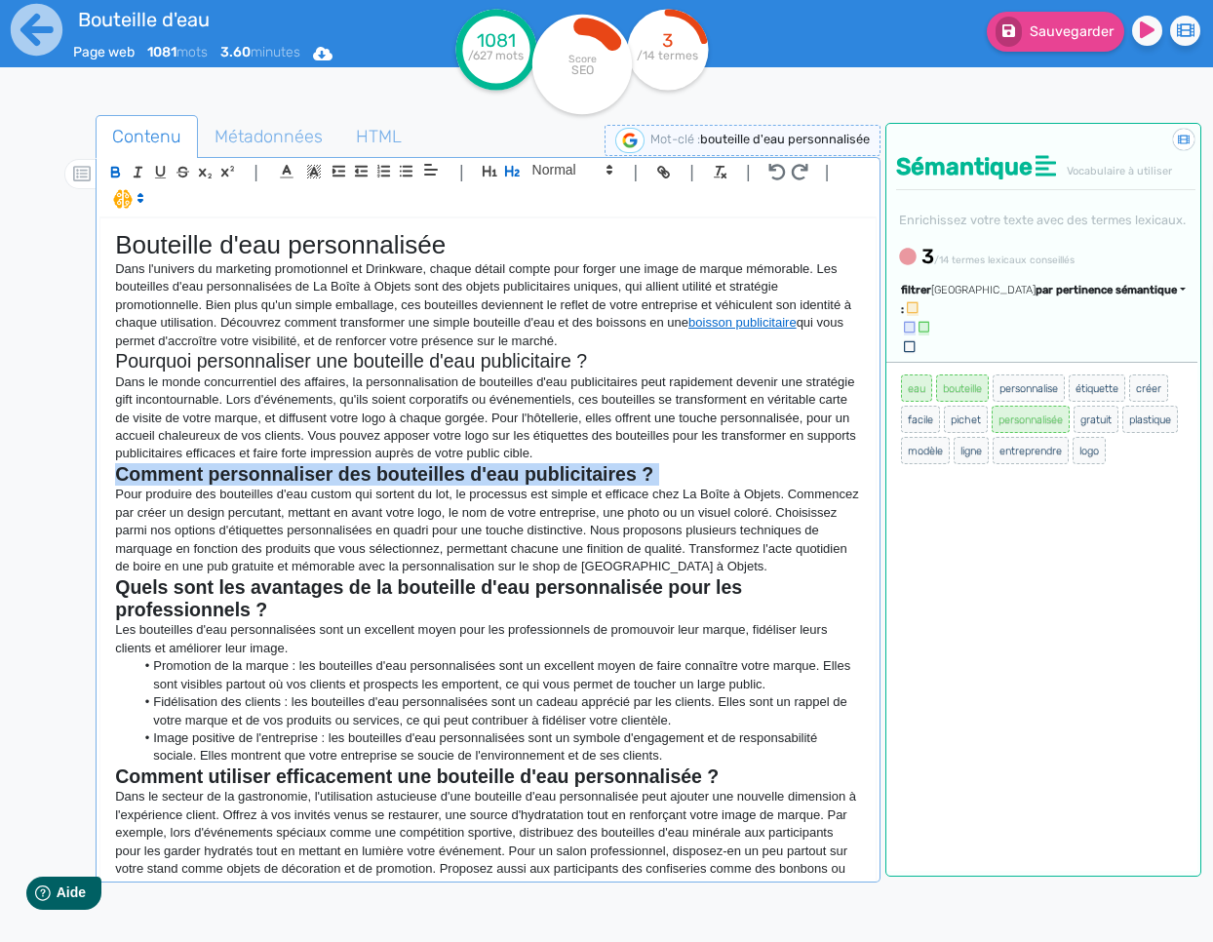
click at [263, 479] on strong "Comment personnaliser des bouteilles d'eau publicitaires ?" at bounding box center [384, 473] width 538 height 21
click at [120, 170] on icon "button" at bounding box center [115, 172] width 17 height 17
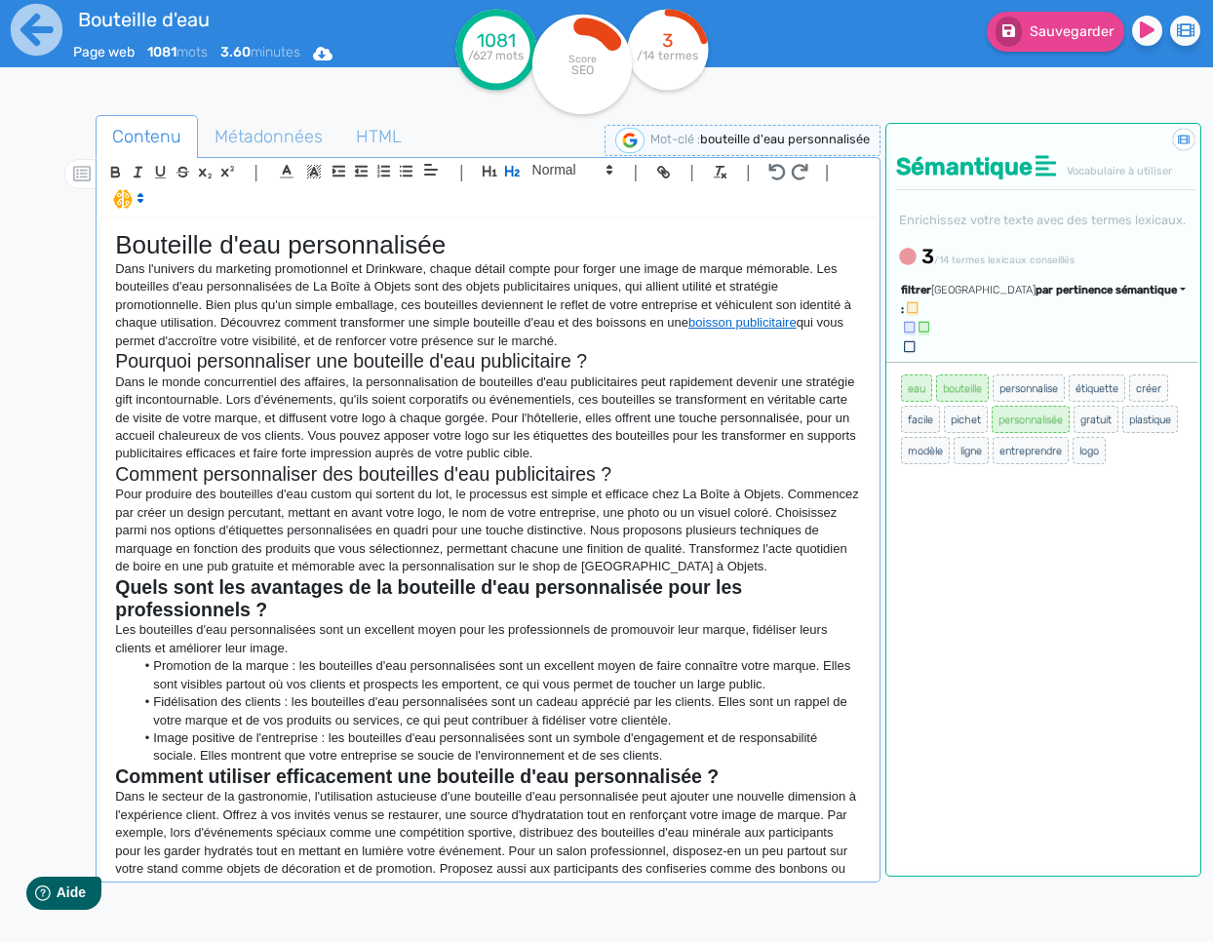
click at [226, 594] on strong "Quels sont les avantages de la bouteille d'eau personnalisée pour les professio…" at bounding box center [431, 598] width 632 height 44
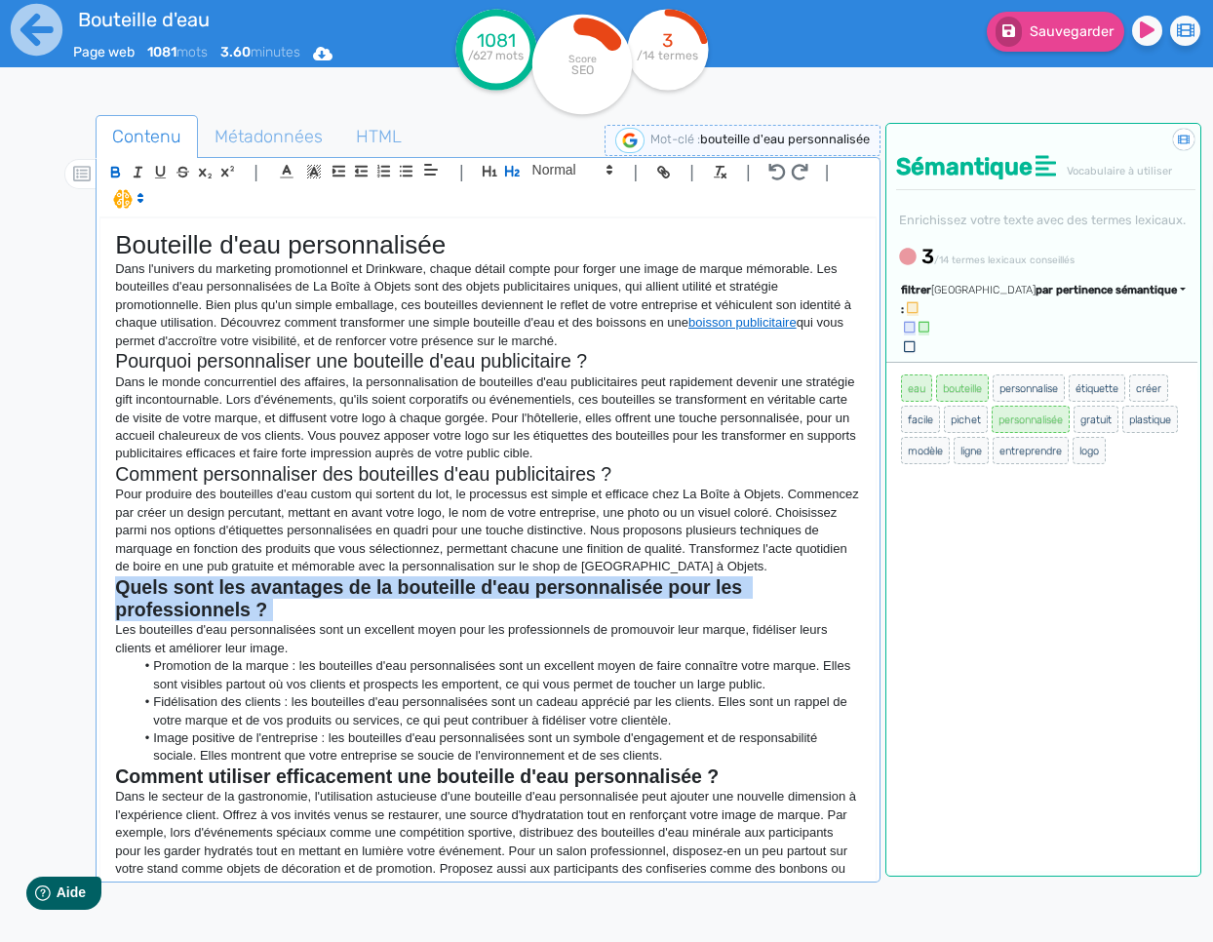
click at [226, 594] on strong "Quels sont les avantages de la bouteille d'eau personnalisée pour les professio…" at bounding box center [431, 598] width 632 height 44
click at [119, 169] on icon "button" at bounding box center [115, 170] width 7 height 5
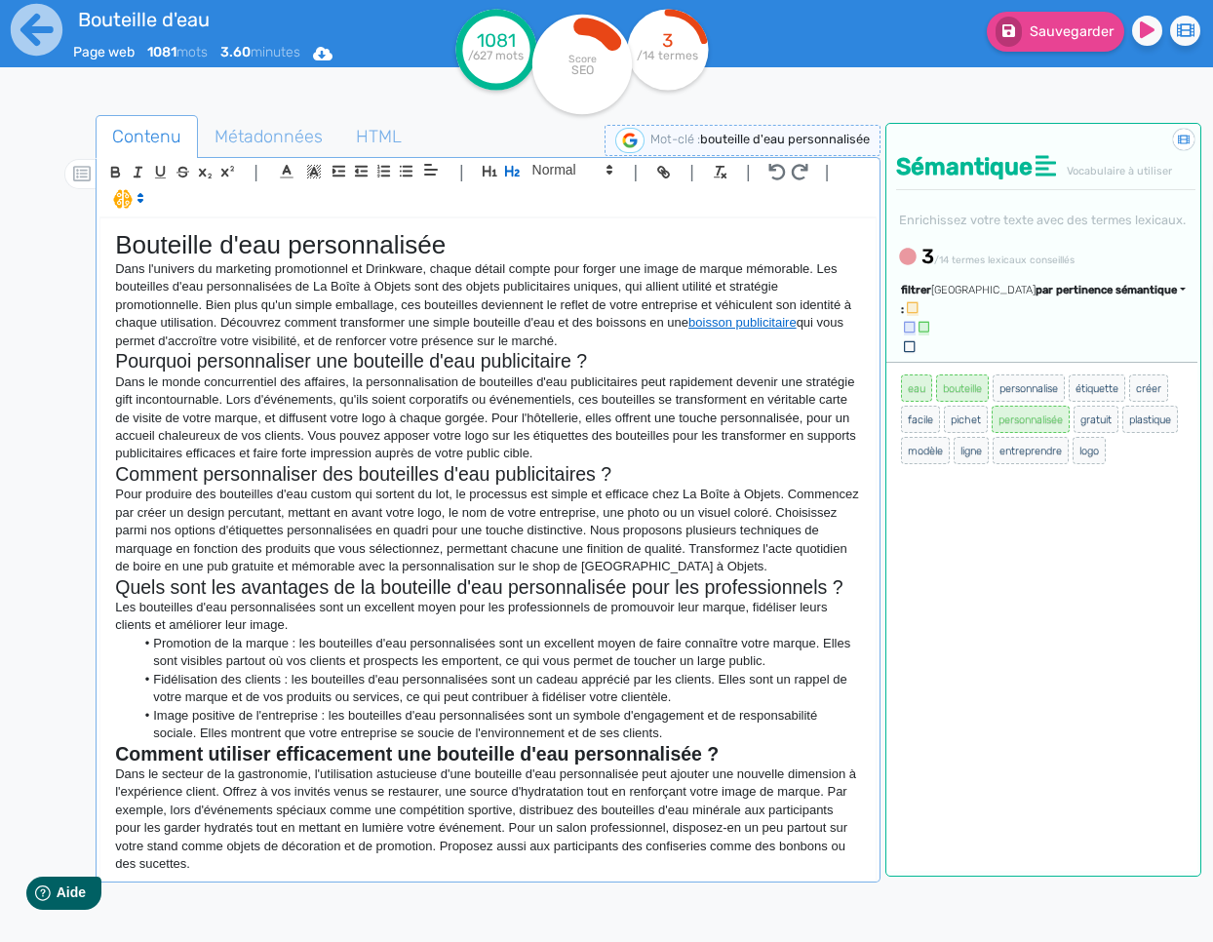
click at [371, 749] on strong "Comment utiliser efficacement une bouteille d'eau personnalisée ?" at bounding box center [416, 753] width 603 height 21
click at [108, 172] on icon "button" at bounding box center [115, 172] width 17 height 17
click at [487, 836] on p "Dans le secteur de la gastronomie, l'utilisation astucieuse d'une bouteille d'e…" at bounding box center [488, 819] width 746 height 108
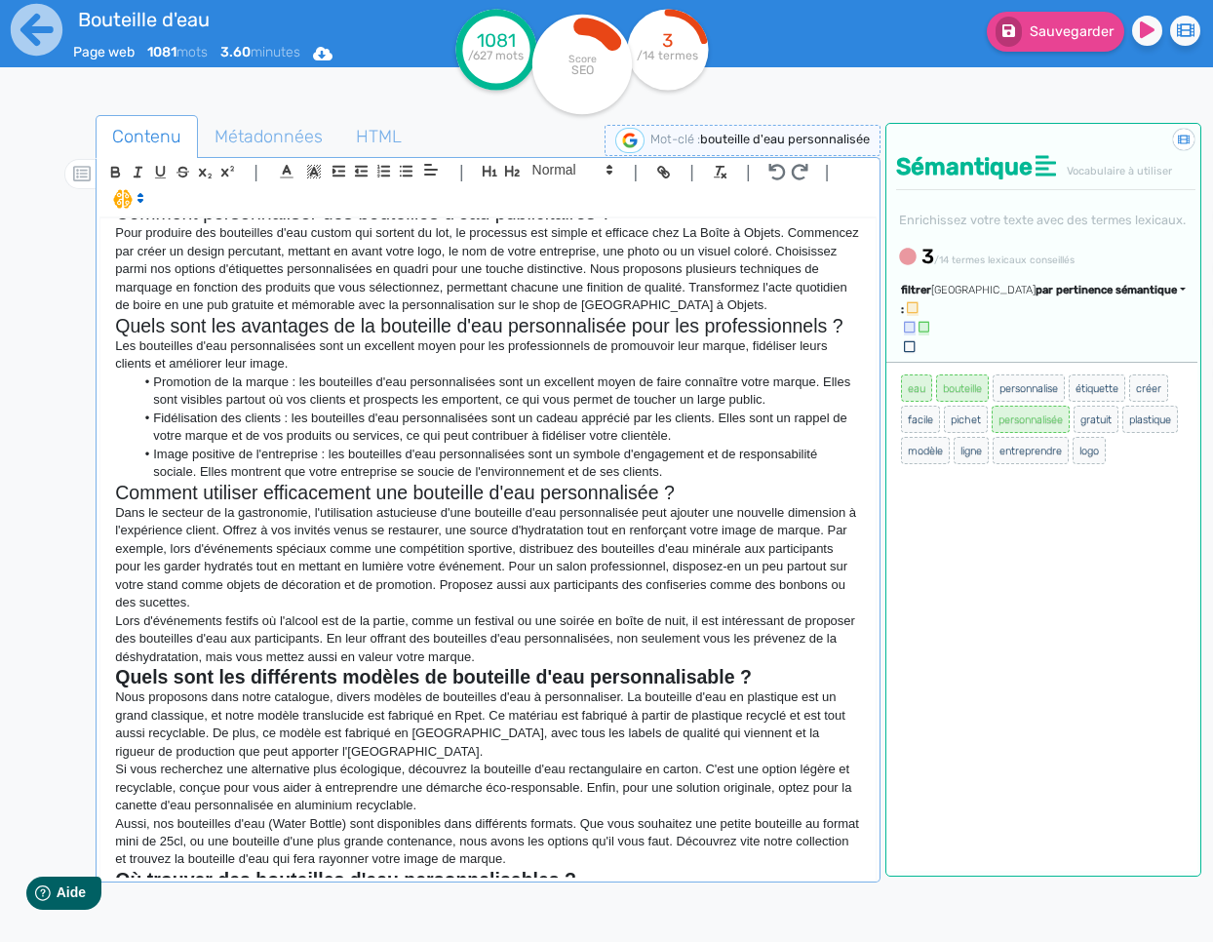
scroll to position [577, 0]
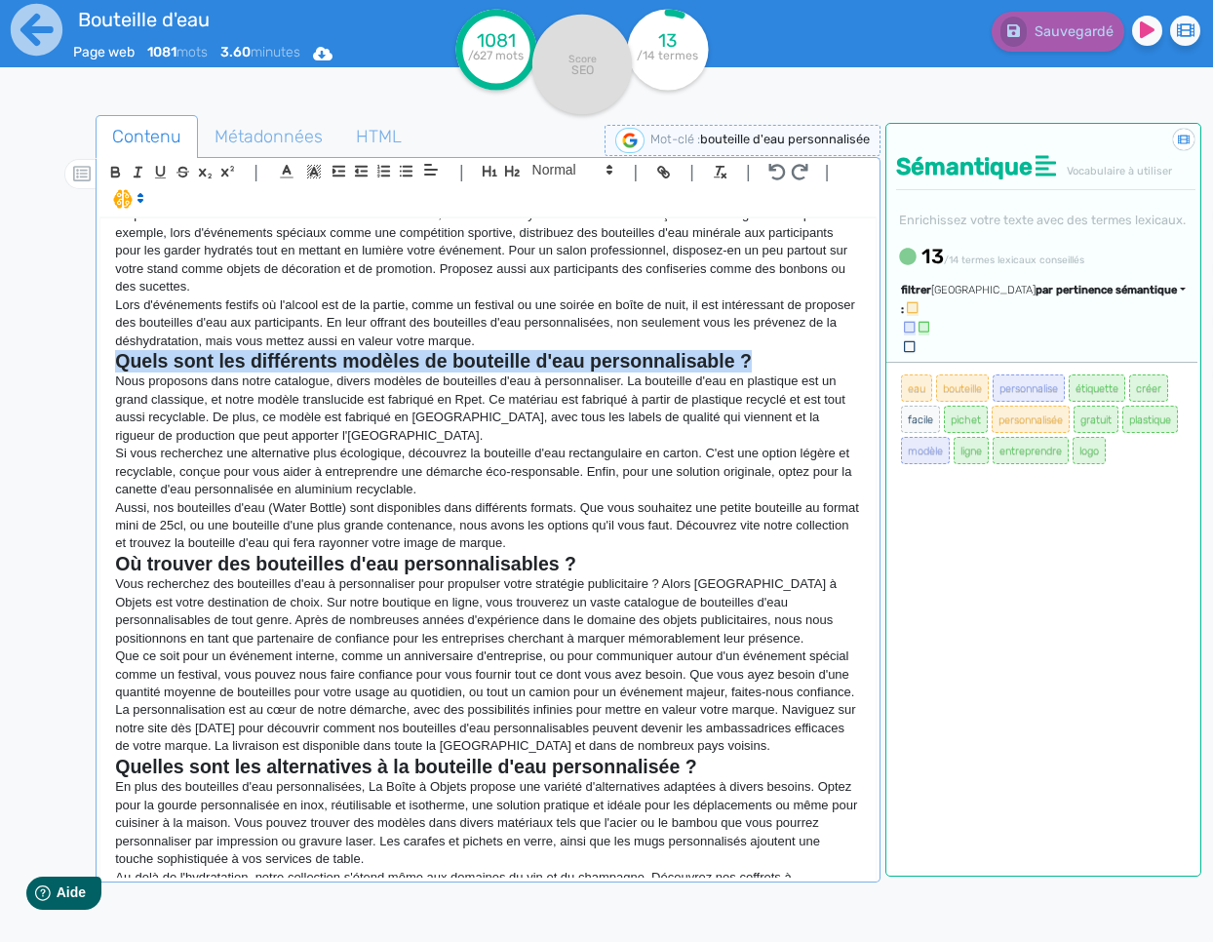
drag, startPoint x: 742, startPoint y: 361, endPoint x: 56, endPoint y: 358, distance: 686.3
click at [53, 362] on div "Contenu Métadonnées HTML | | H3 H4 H5 H6 Normal | | | | Bouteille d'eau personn…" at bounding box center [630, 580] width 1166 height 969
click at [115, 164] on icon "button" at bounding box center [115, 172] width 17 height 17
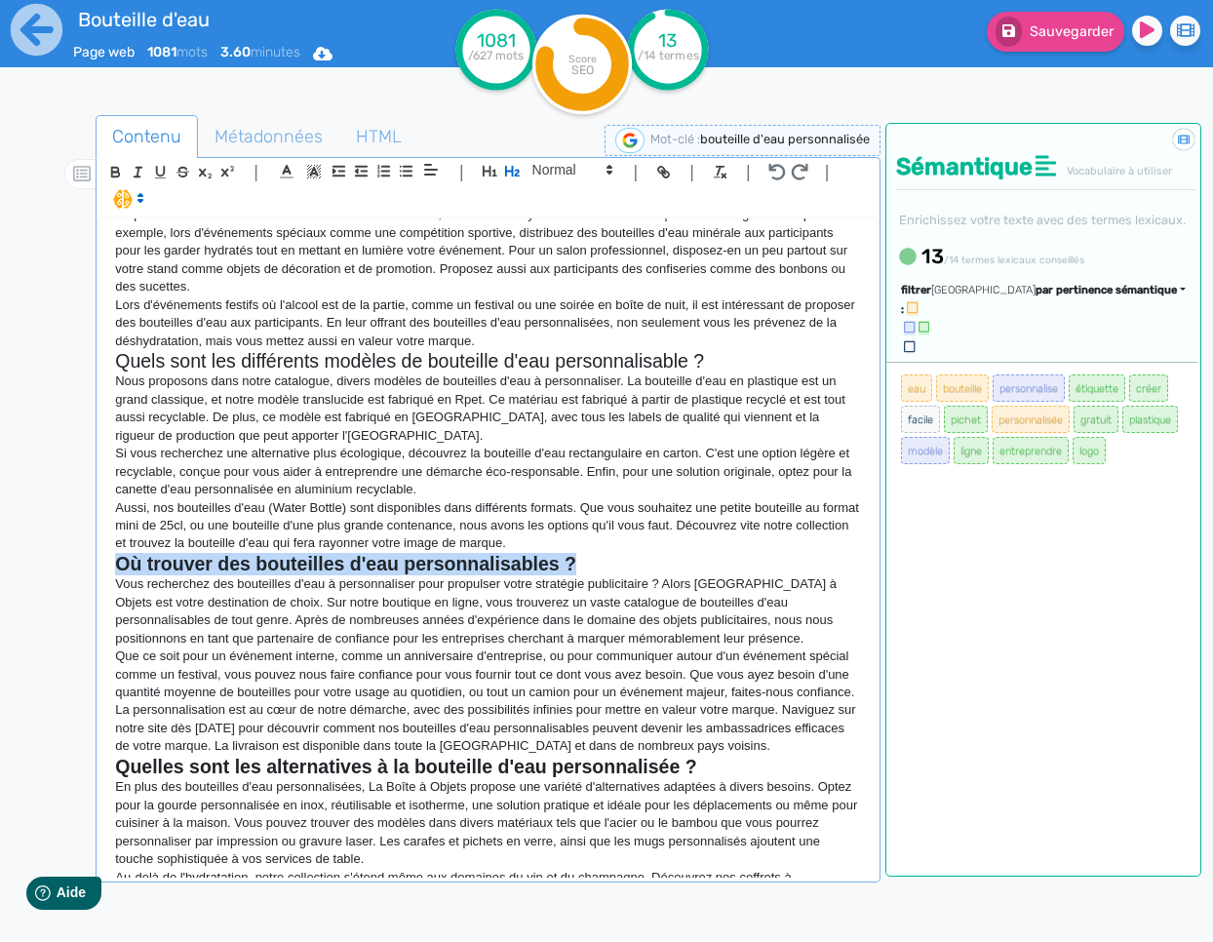
drag, startPoint x: 605, startPoint y: 557, endPoint x: 118, endPoint y: 555, distance: 487.4
click at [118, 555] on h2 "Où trouver des bouteilles d'eau personnalisables ?" at bounding box center [488, 564] width 746 height 22
drag, startPoint x: 109, startPoint y: 169, endPoint x: 378, endPoint y: 523, distance: 445.3
click at [109, 169] on icon "button" at bounding box center [115, 172] width 17 height 17
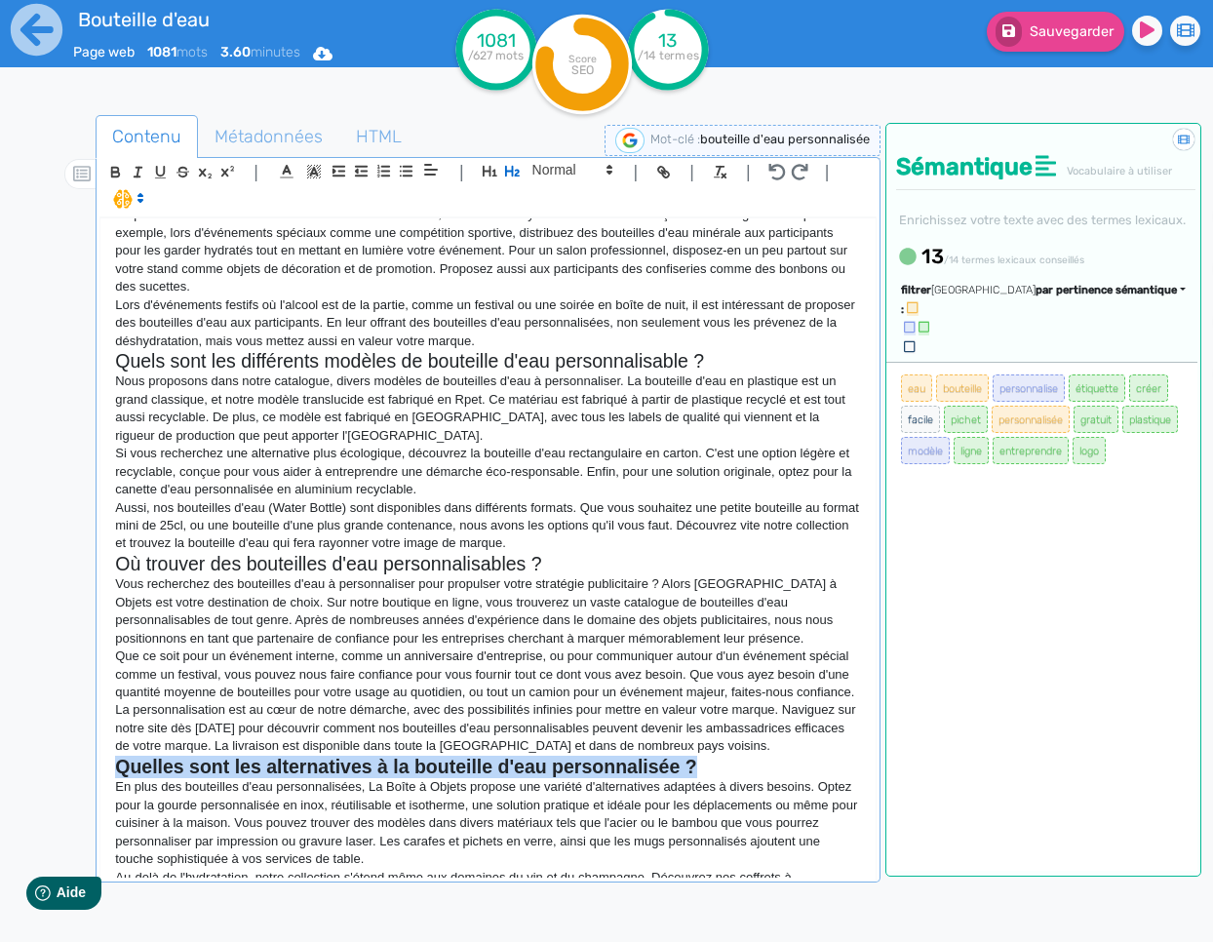
drag, startPoint x: 716, startPoint y: 770, endPoint x: 122, endPoint y: 773, distance: 594.6
click at [122, 773] on h2 "Quelles sont les alternatives à la bouteille d'eau personnalisée ?" at bounding box center [488, 766] width 746 height 22
click at [116, 168] on icon "button" at bounding box center [115, 170] width 7 height 5
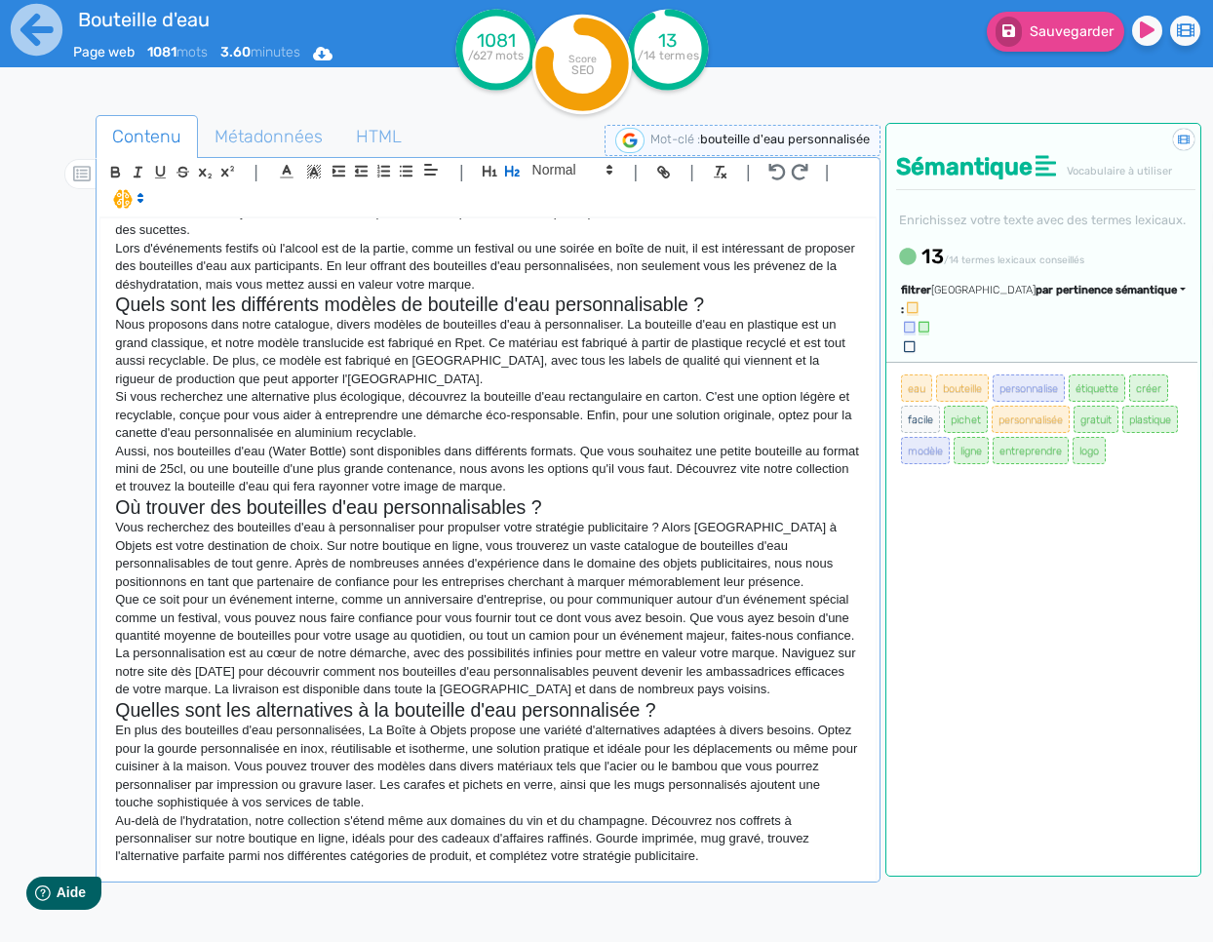
click at [338, 552] on p "Vous recherchez des bouteilles d'eau à personnaliser pour propulser votre strat…" at bounding box center [488, 555] width 746 height 72
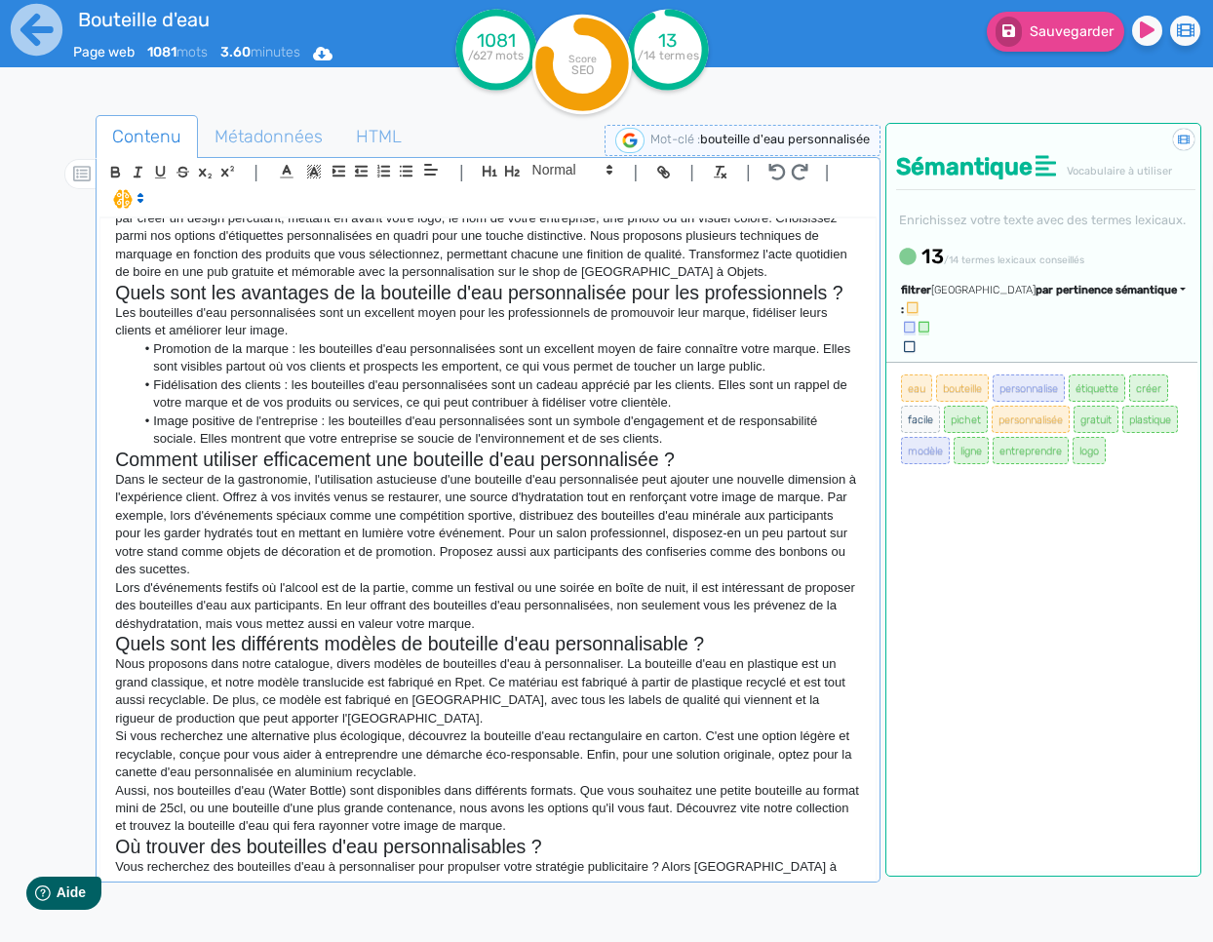
scroll to position [0, 0]
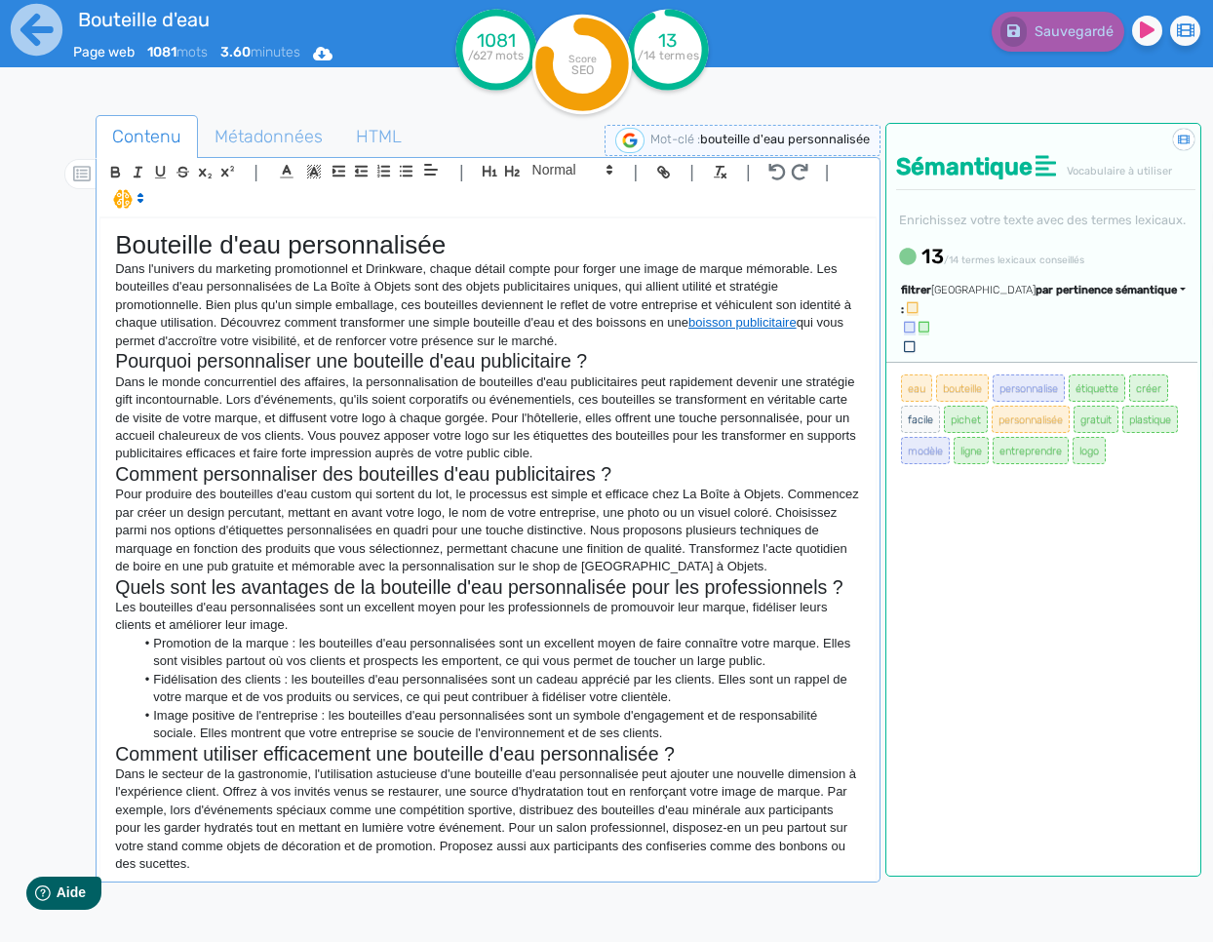
click at [386, 596] on h2 "Quels sont les avantages de la bouteille d'eau personnalisée pour les professio…" at bounding box center [488, 587] width 746 height 22
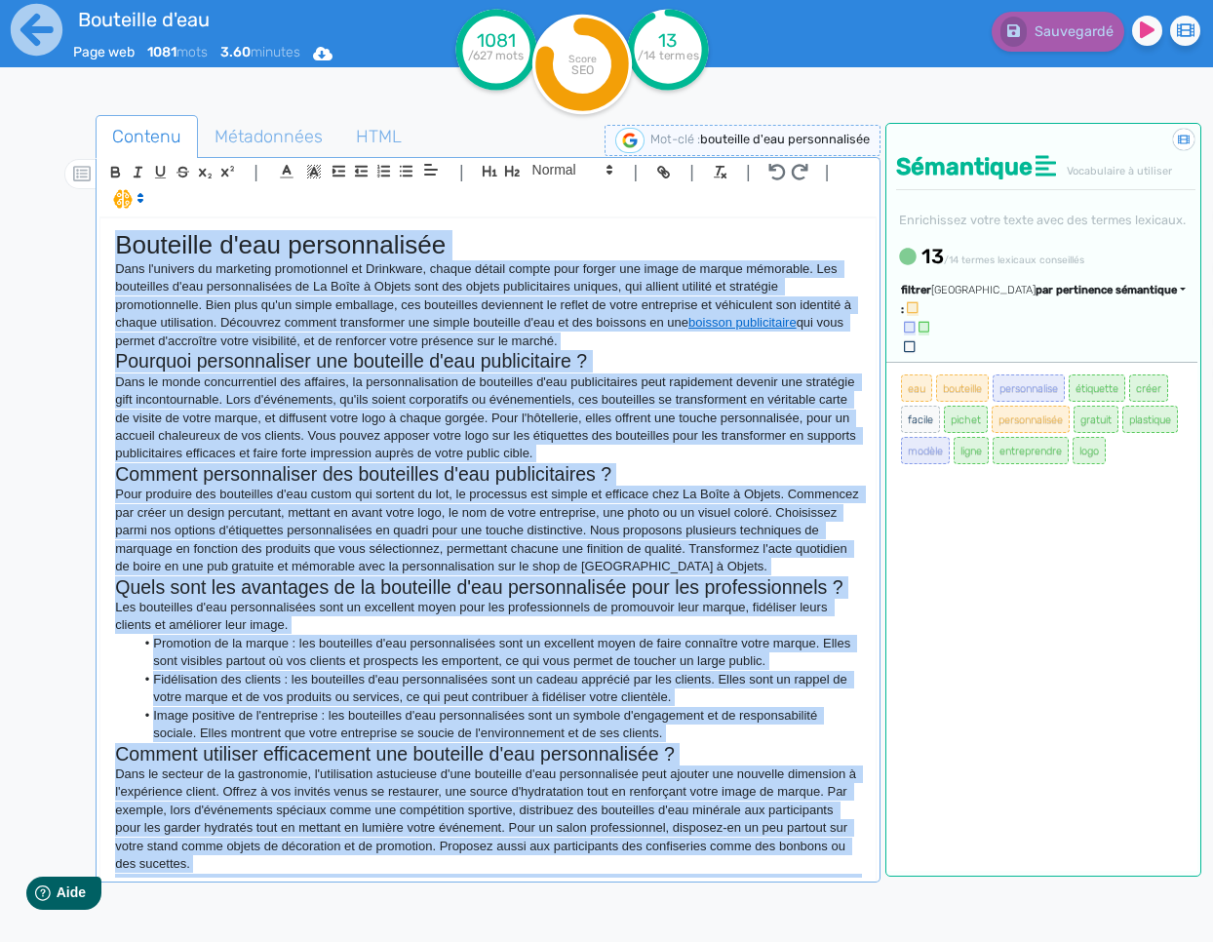
copy div "Loremipsu d'sit ametconsectet Adip e'seddoei te incididun utlaboreetdo ma Aliqu…"
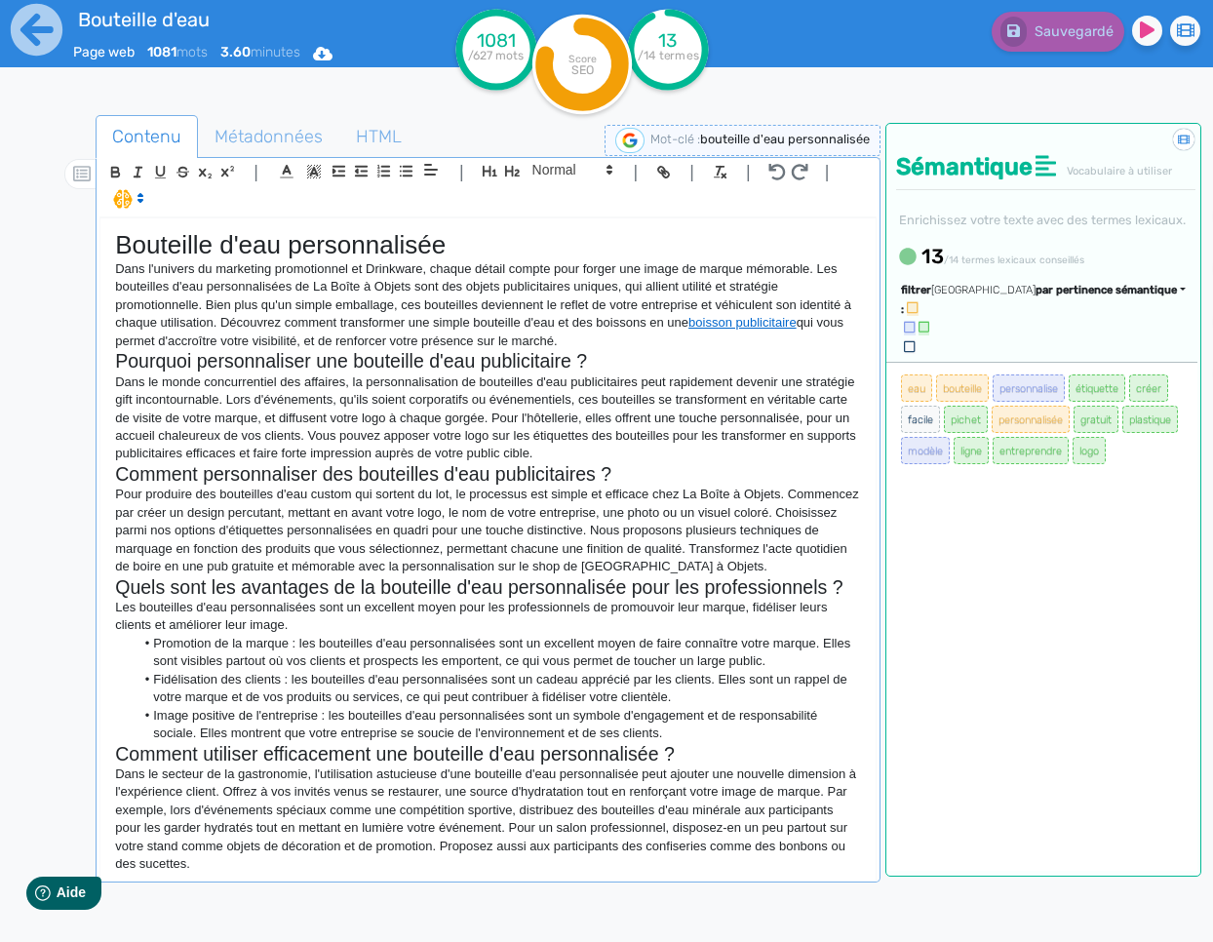
click at [413, 390] on p "Dans le monde concurrentiel des affaires, la personnalisation de bouteilles d'e…" at bounding box center [488, 418] width 746 height 90
click at [34, 20] on icon at bounding box center [37, 30] width 54 height 54
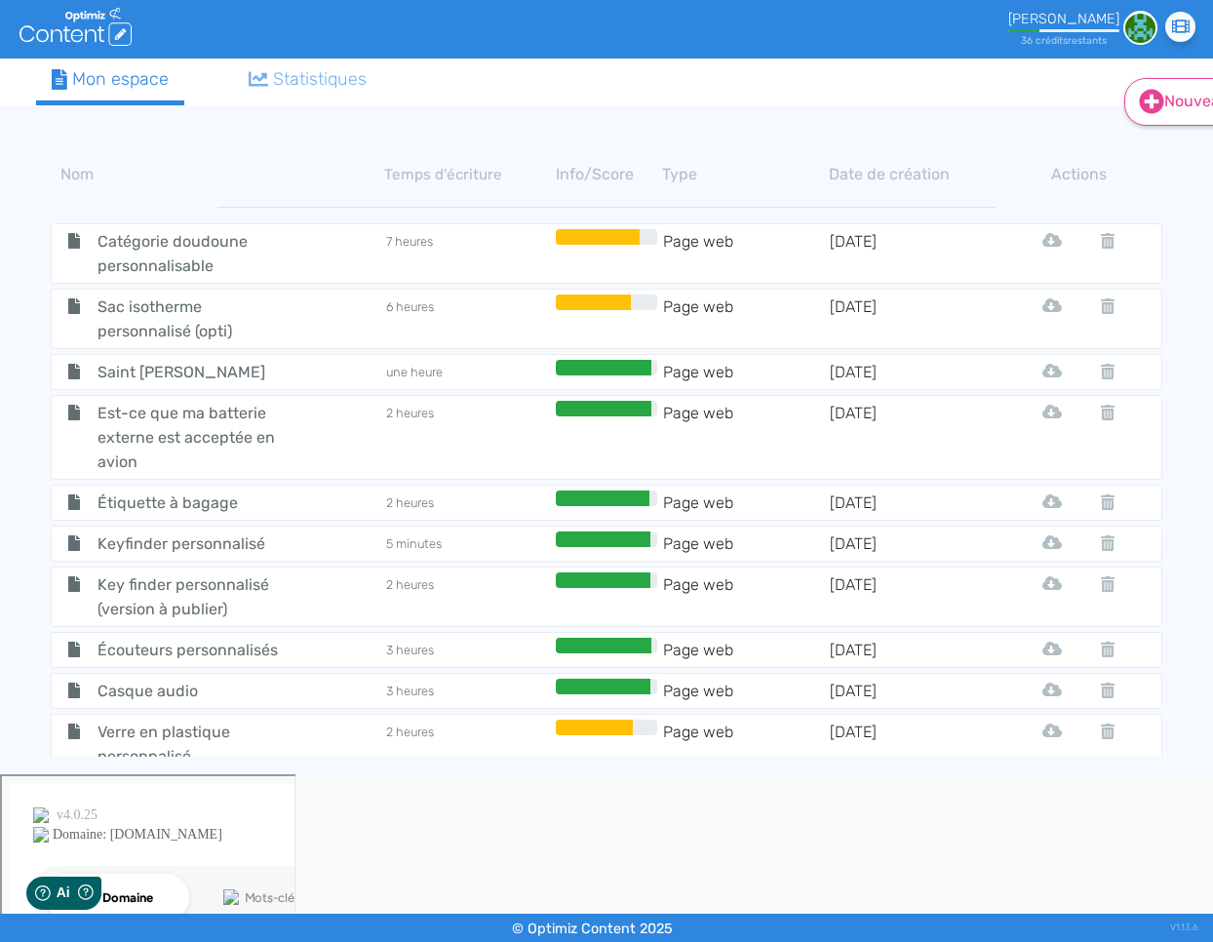
drag, startPoint x: 1146, startPoint y: 95, endPoint x: 1163, endPoint y: 97, distance: 16.8
click at [1146, 95] on icon at bounding box center [1151, 101] width 25 height 25
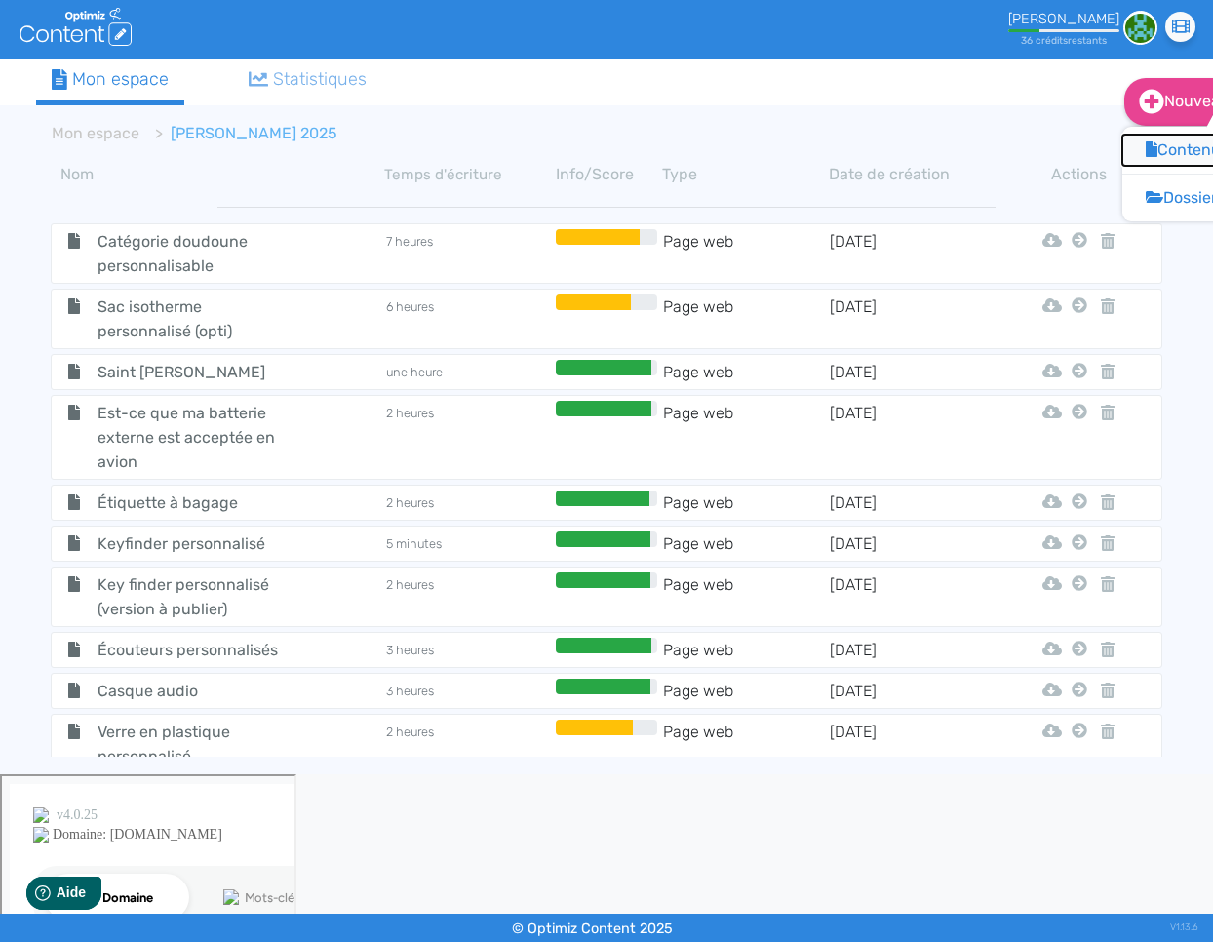
click at [1181, 149] on button "Contenu" at bounding box center [1200, 150] width 156 height 31
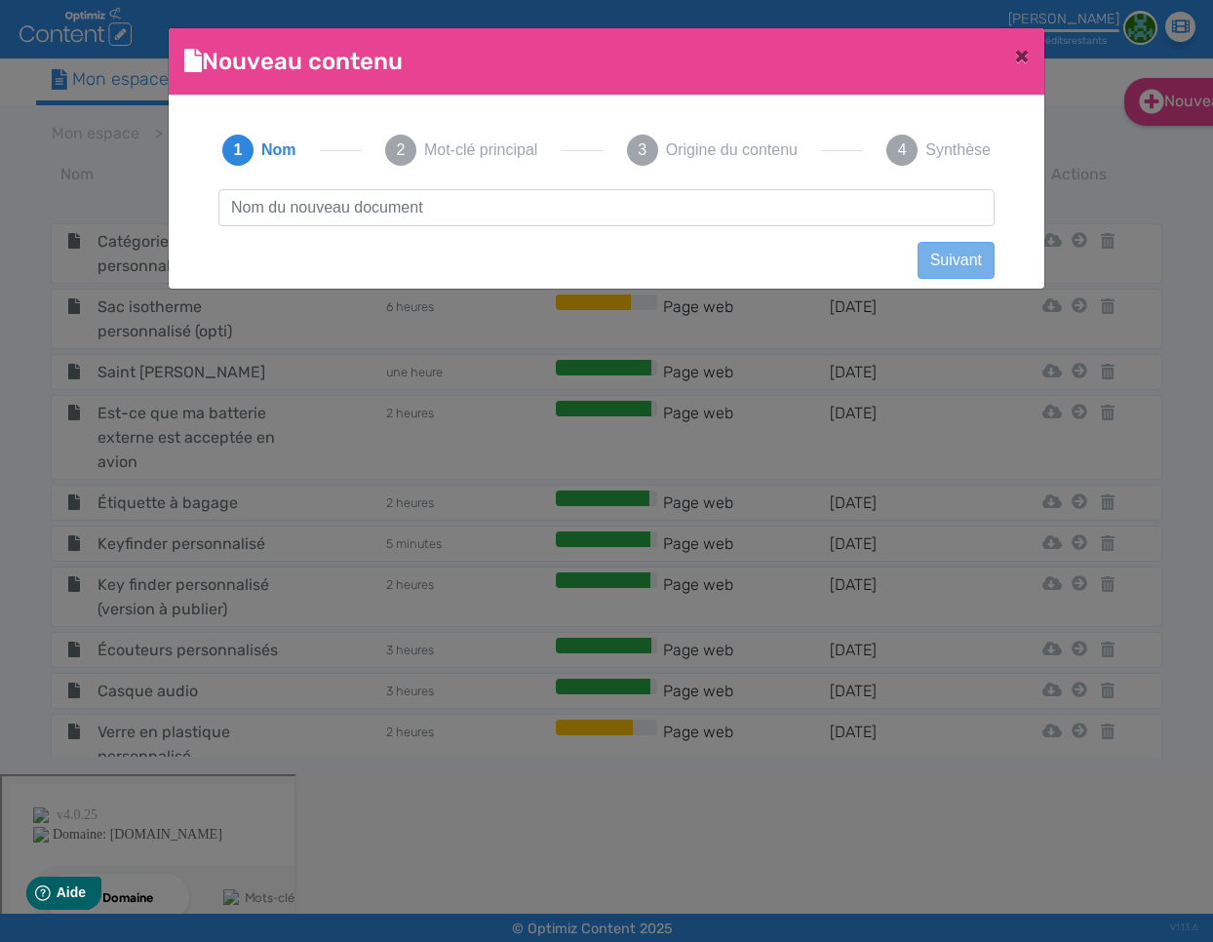
scroll to position [1, 0]
click at [767, 215] on input "text" at bounding box center [606, 207] width 776 height 37
type input "Seau à champagne"
click button "Suivant" at bounding box center [955, 260] width 77 height 37
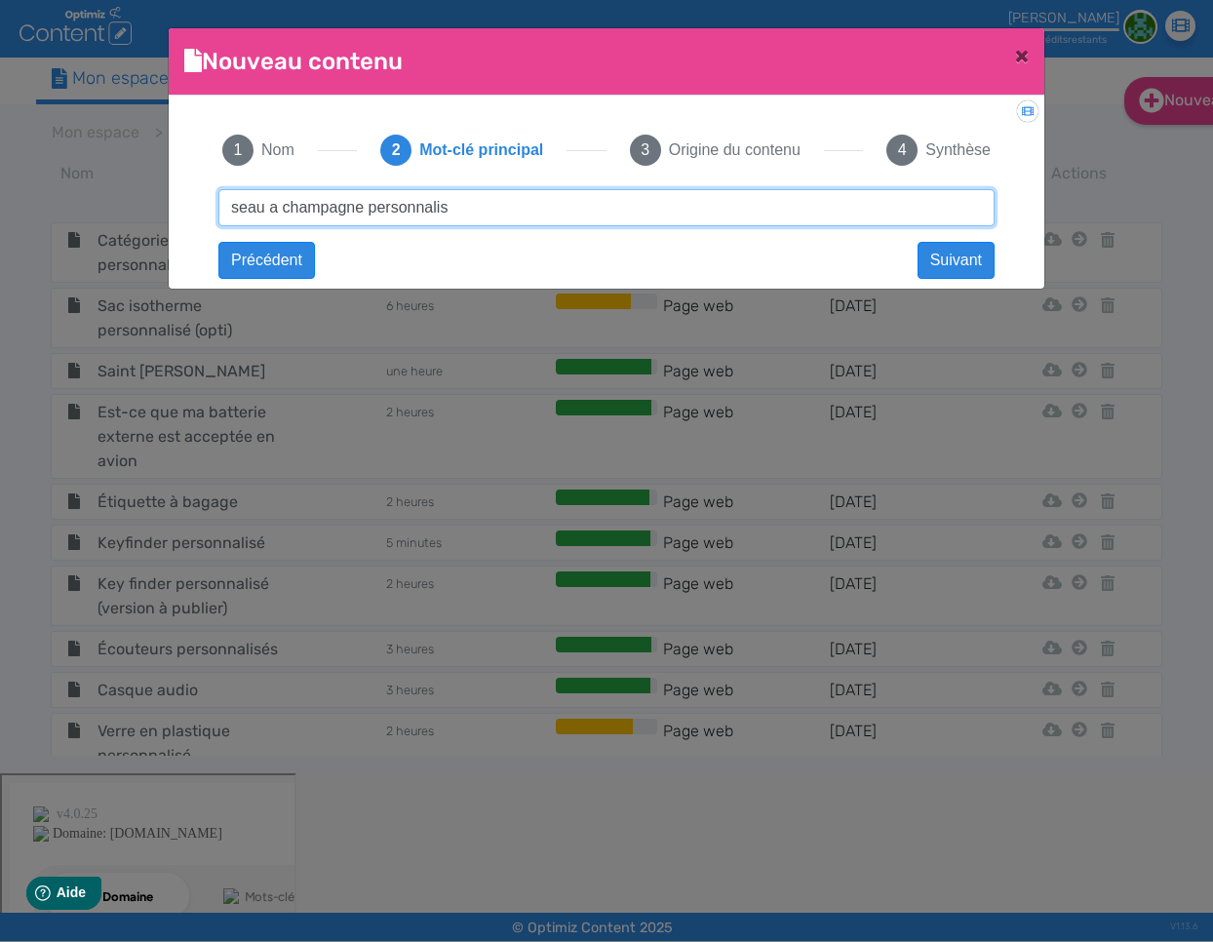
type input "seau a champagne personnalisé"
click button "Suivant" at bounding box center [0, 0] width 0 height 0
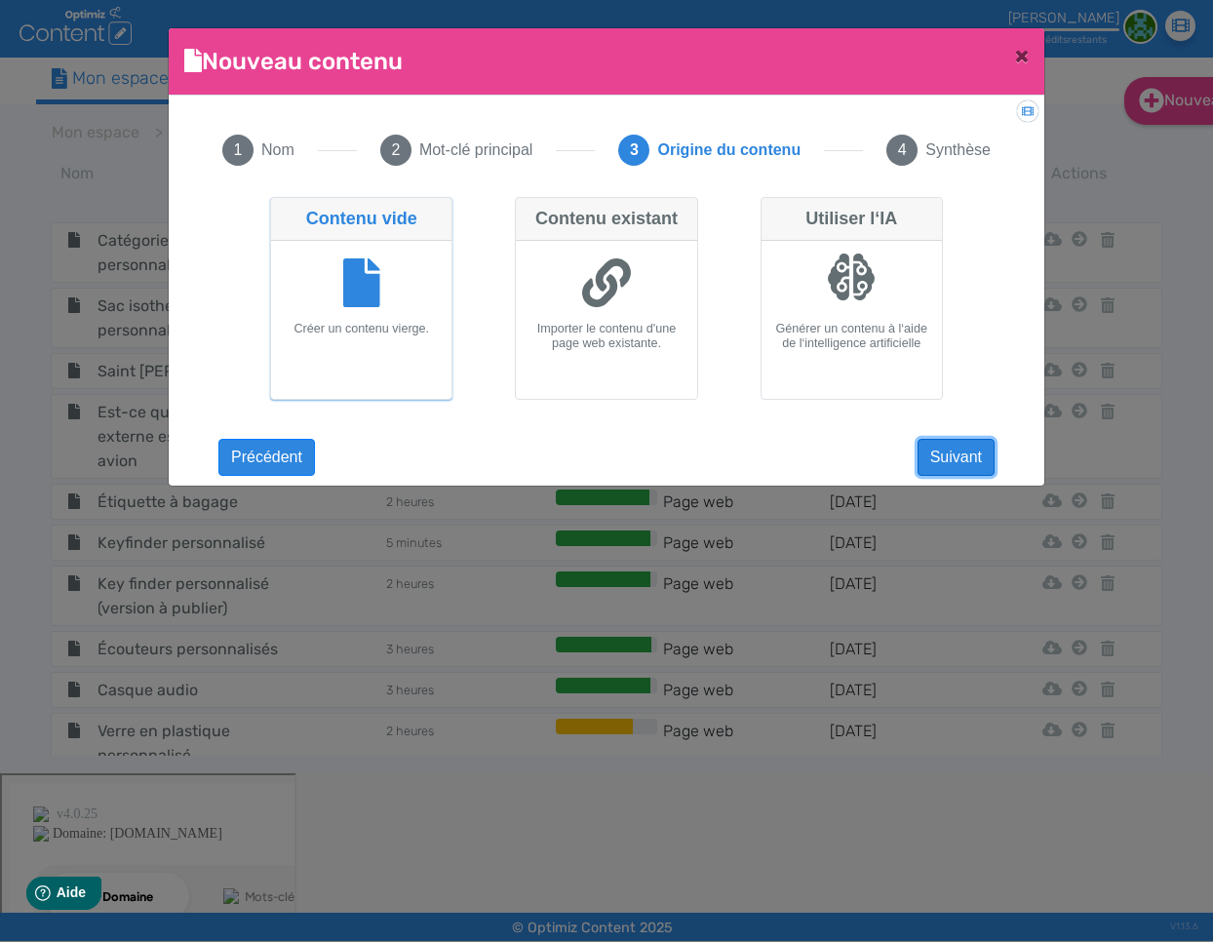
click at [981, 466] on button "Suivant" at bounding box center [955, 457] width 77 height 37
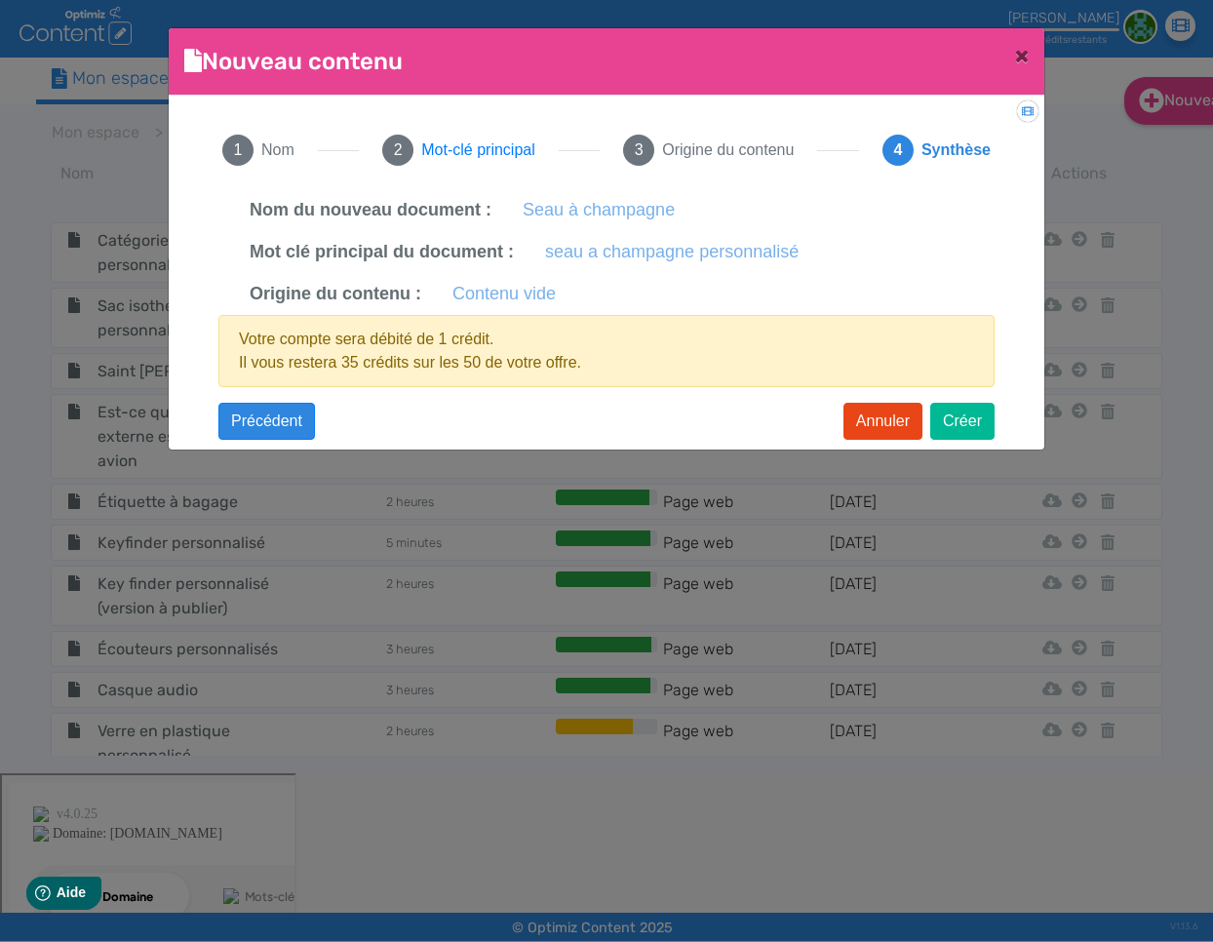
drag, startPoint x: 501, startPoint y: 144, endPoint x: 463, endPoint y: 216, distance: 81.5
click at [500, 144] on span "Mot-clé principal" at bounding box center [477, 149] width 113 height 23
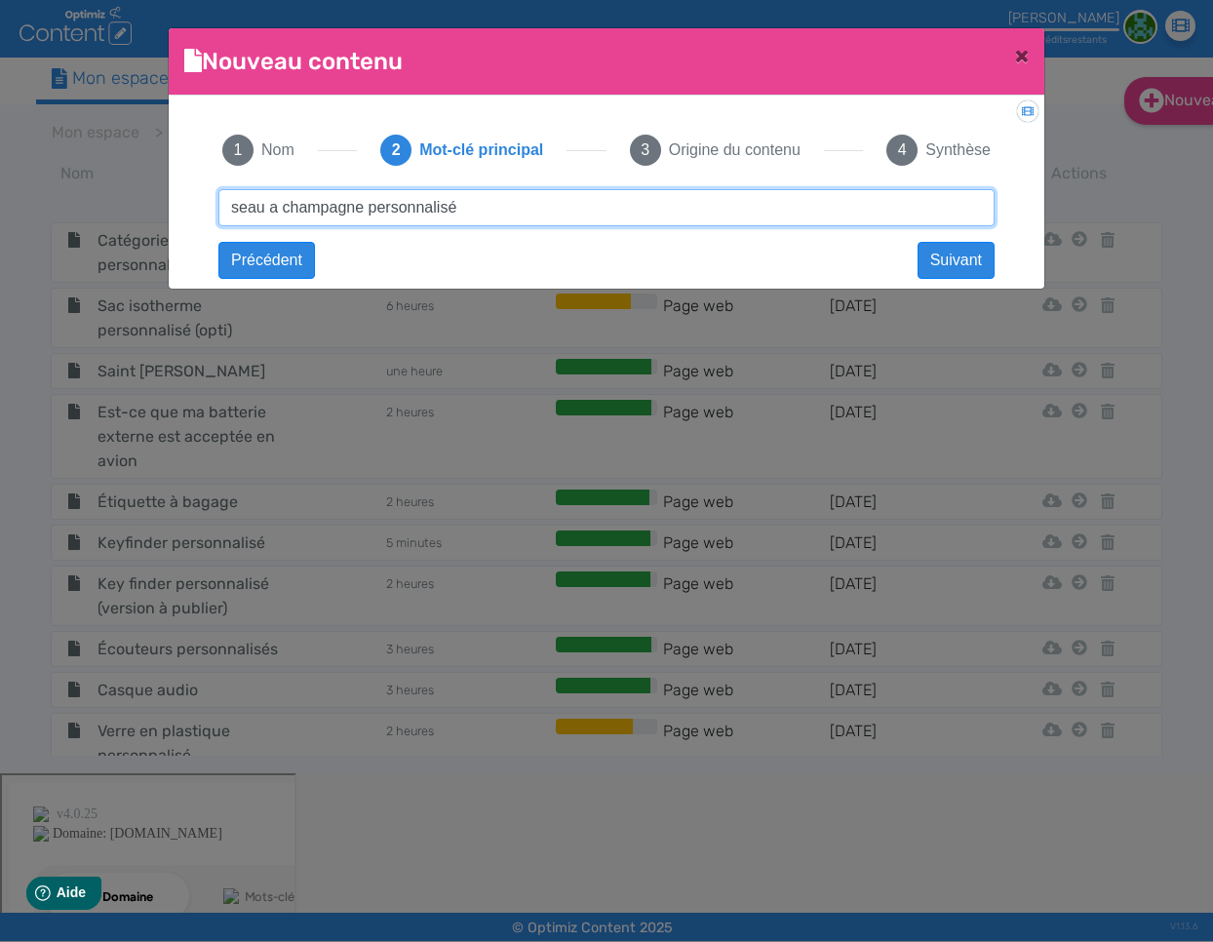
click at [449, 213] on input "seau a champagne personnalisé" at bounding box center [606, 207] width 776 height 37
click at [485, 211] on input "seau a champagne personnalisé" at bounding box center [606, 207] width 776 height 37
click at [525, 210] on input "seau a champagne personnalisé" at bounding box center [606, 207] width 776 height 37
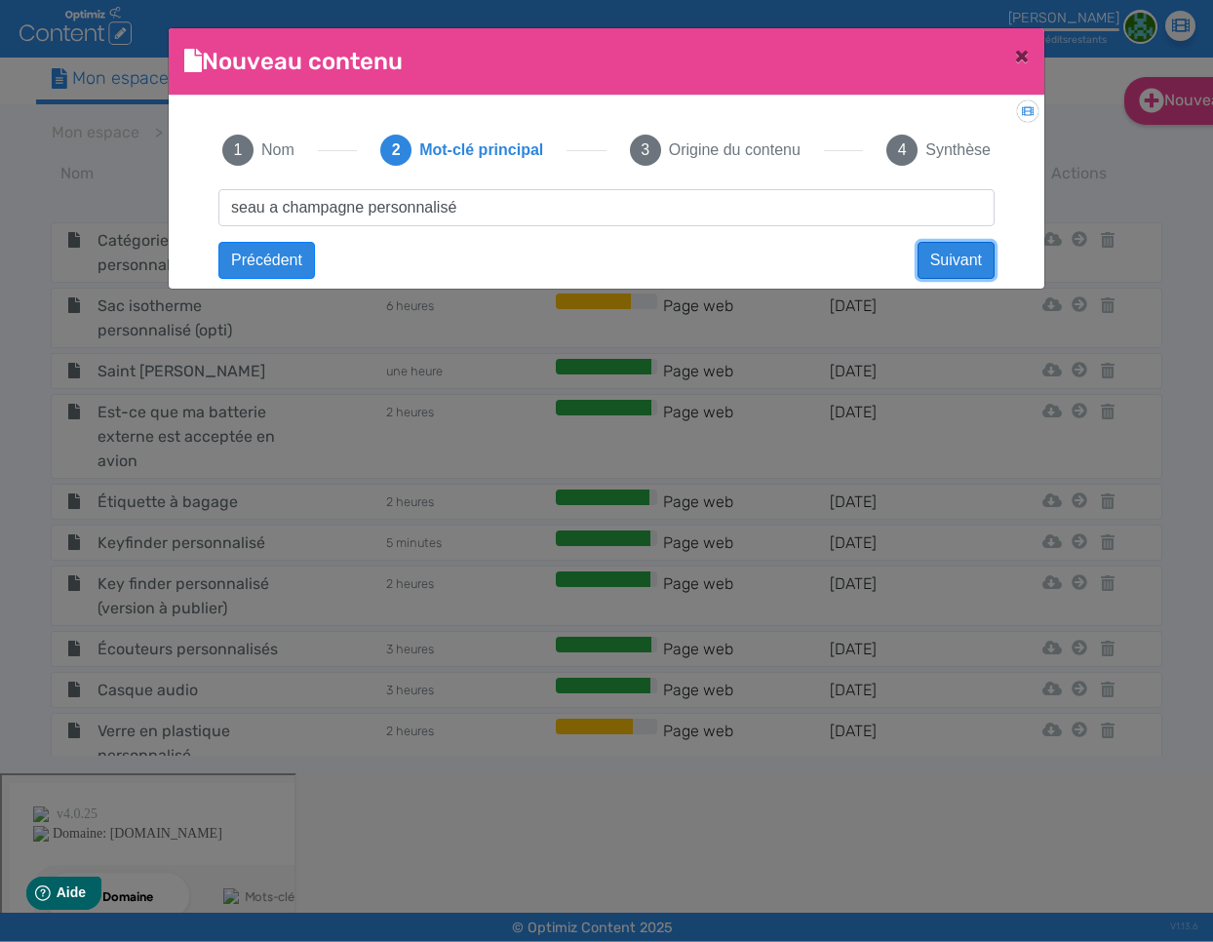
click at [965, 259] on button "Suivant" at bounding box center [955, 260] width 77 height 37
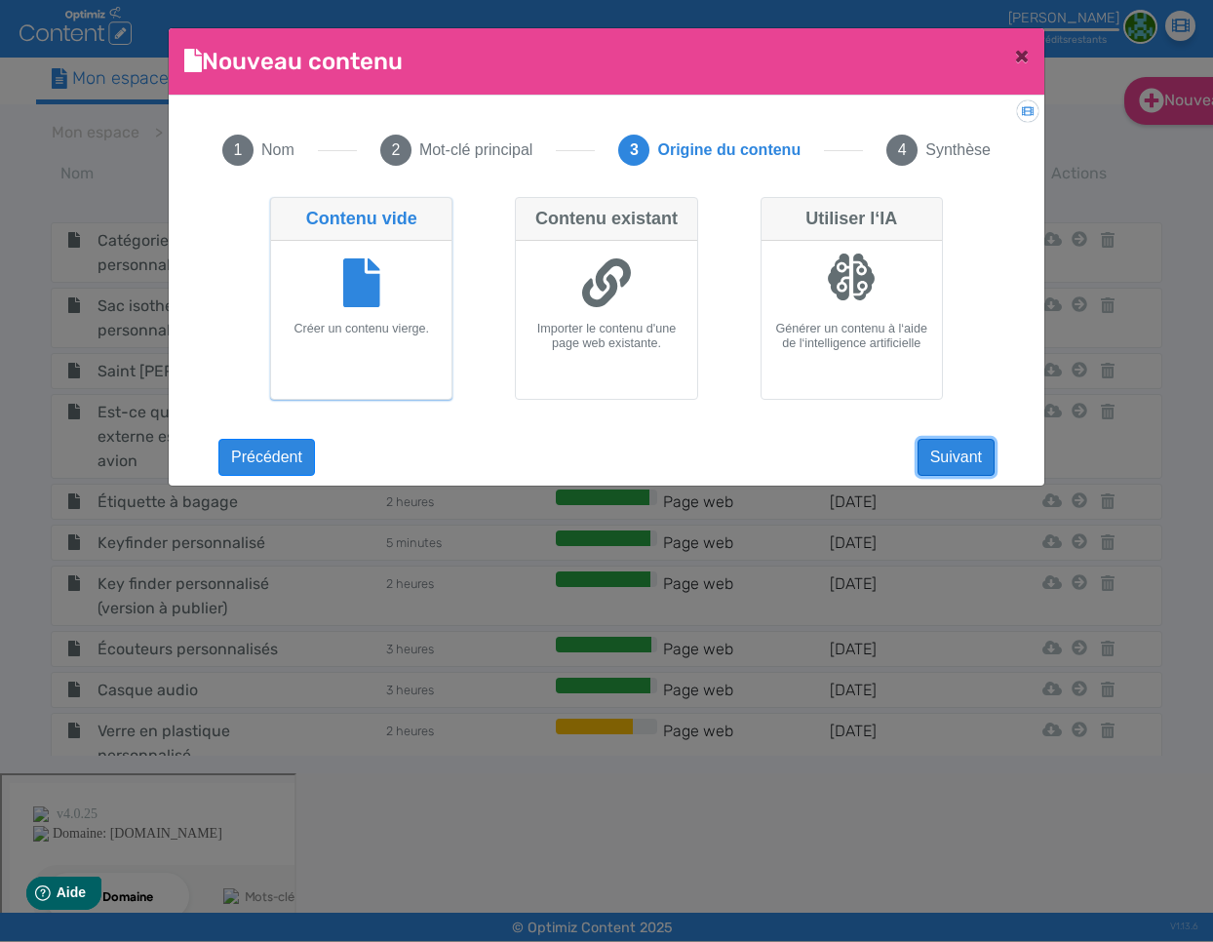
click at [952, 455] on button "Suivant" at bounding box center [955, 457] width 77 height 37
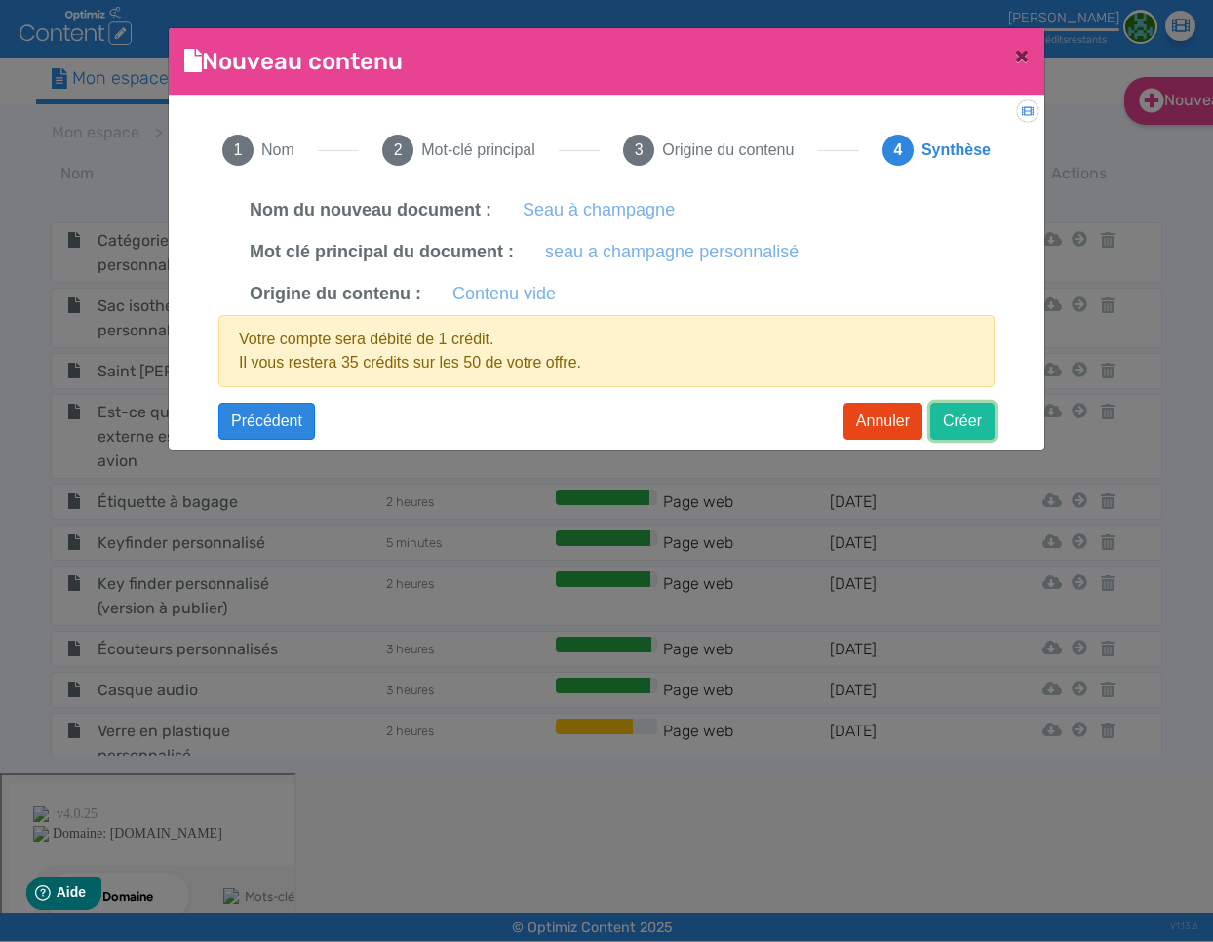
click at [954, 415] on button "Créer" at bounding box center [962, 421] width 64 height 37
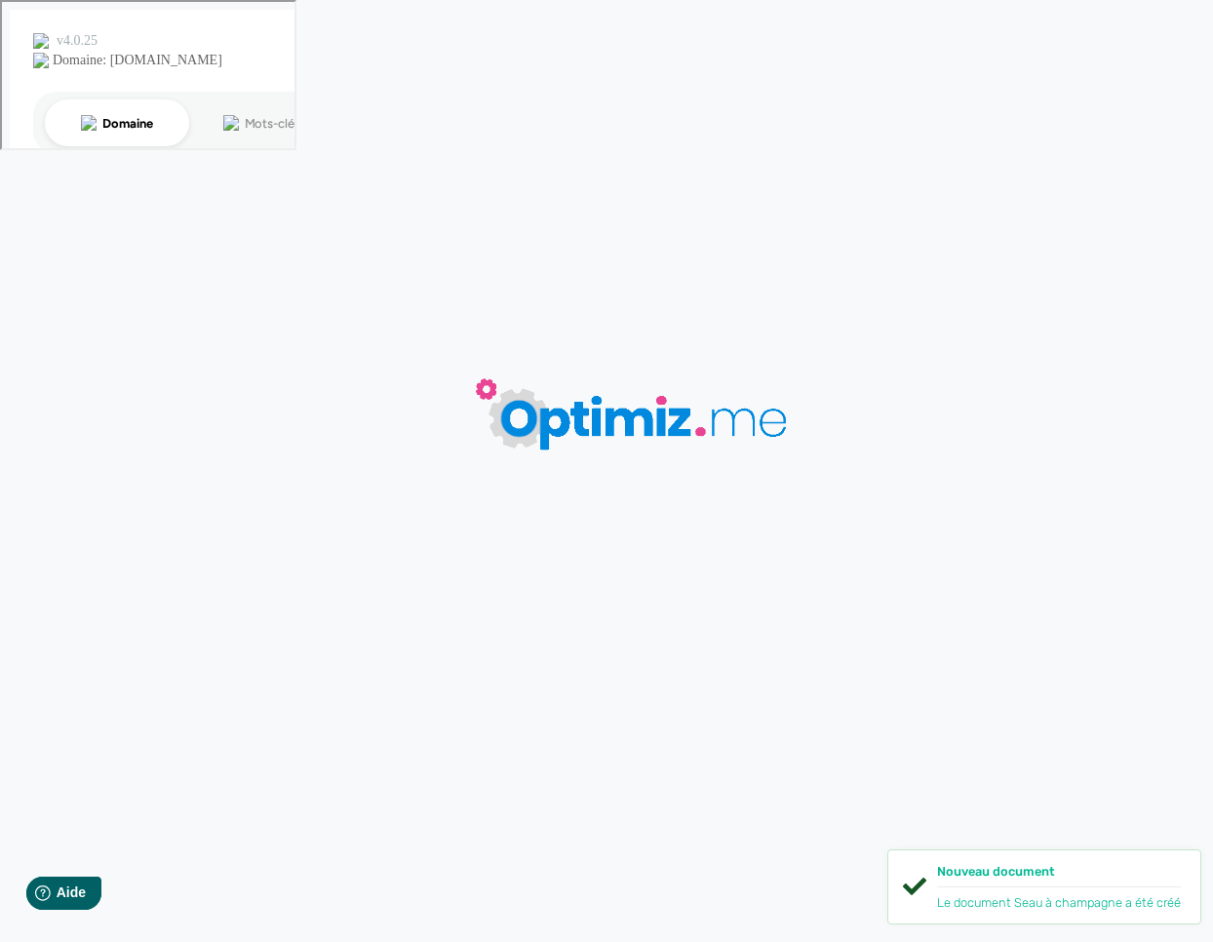
type input "Seau à champagne"
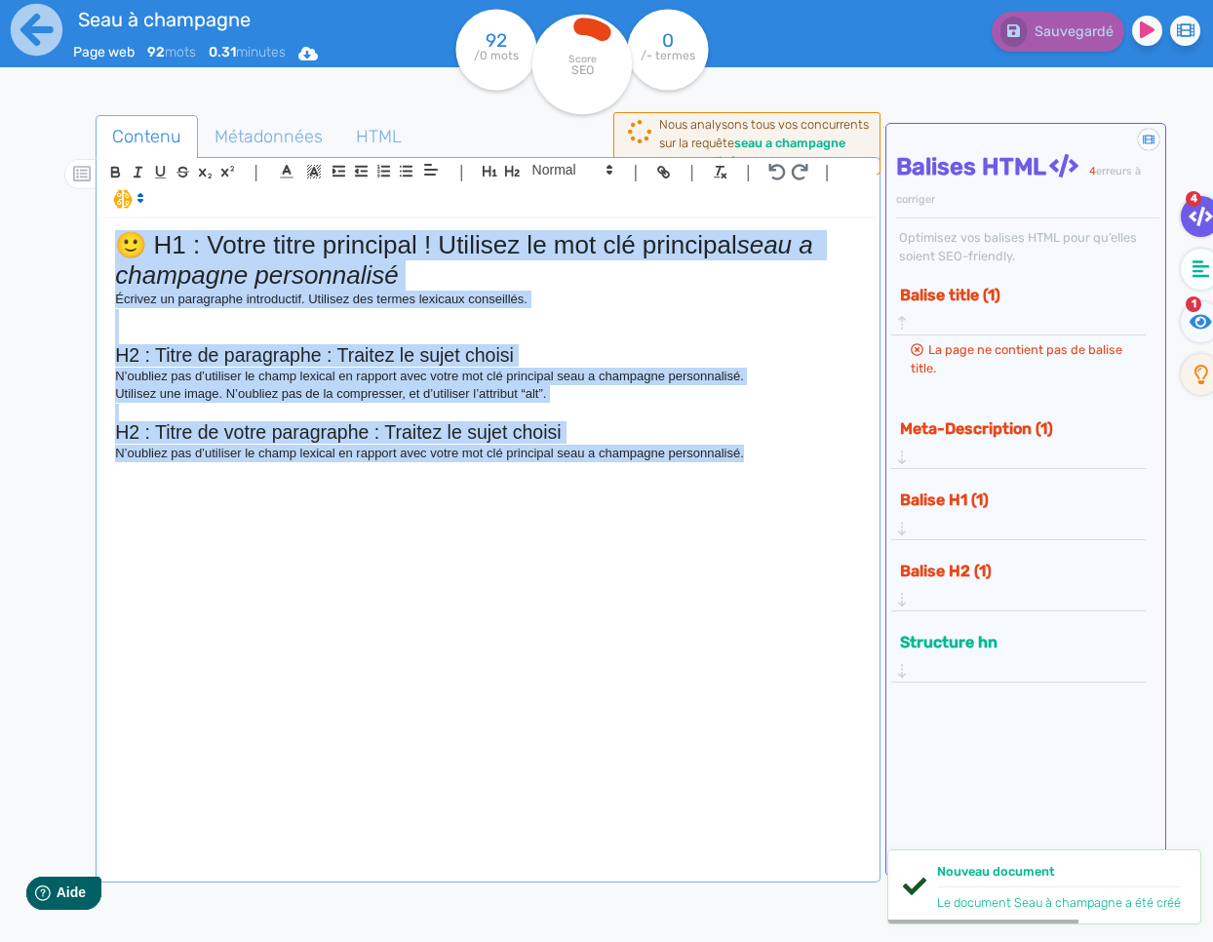
drag, startPoint x: 797, startPoint y: 458, endPoint x: 0, endPoint y: 226, distance: 830.4
click at [0, 226] on div "Seau à champagne Page web 92 mots 0.31 minutes Html Pdf Word 92 /0 mots Score S…" at bounding box center [606, 532] width 1213 height 1064
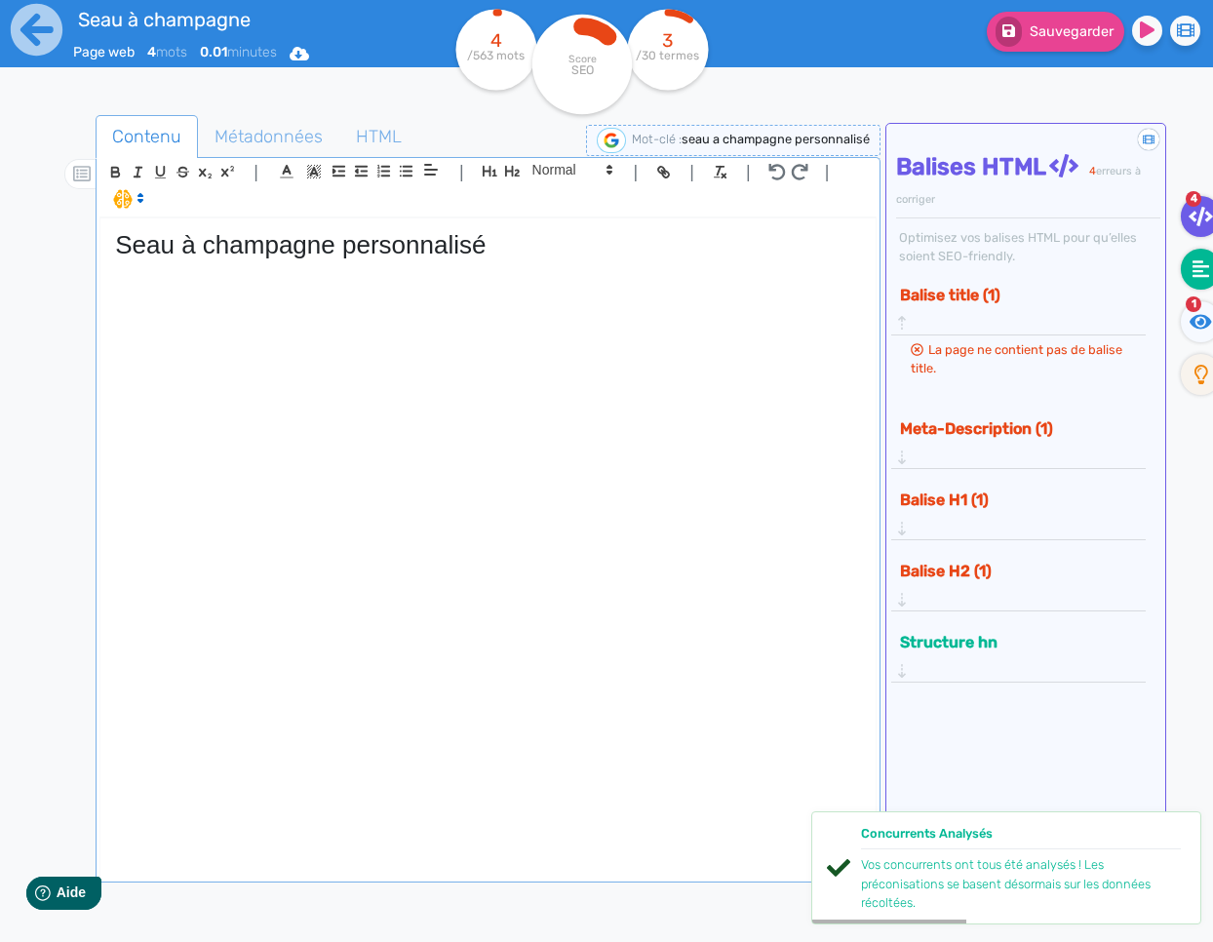
click at [1197, 269] on icon at bounding box center [1201, 268] width 18 height 19
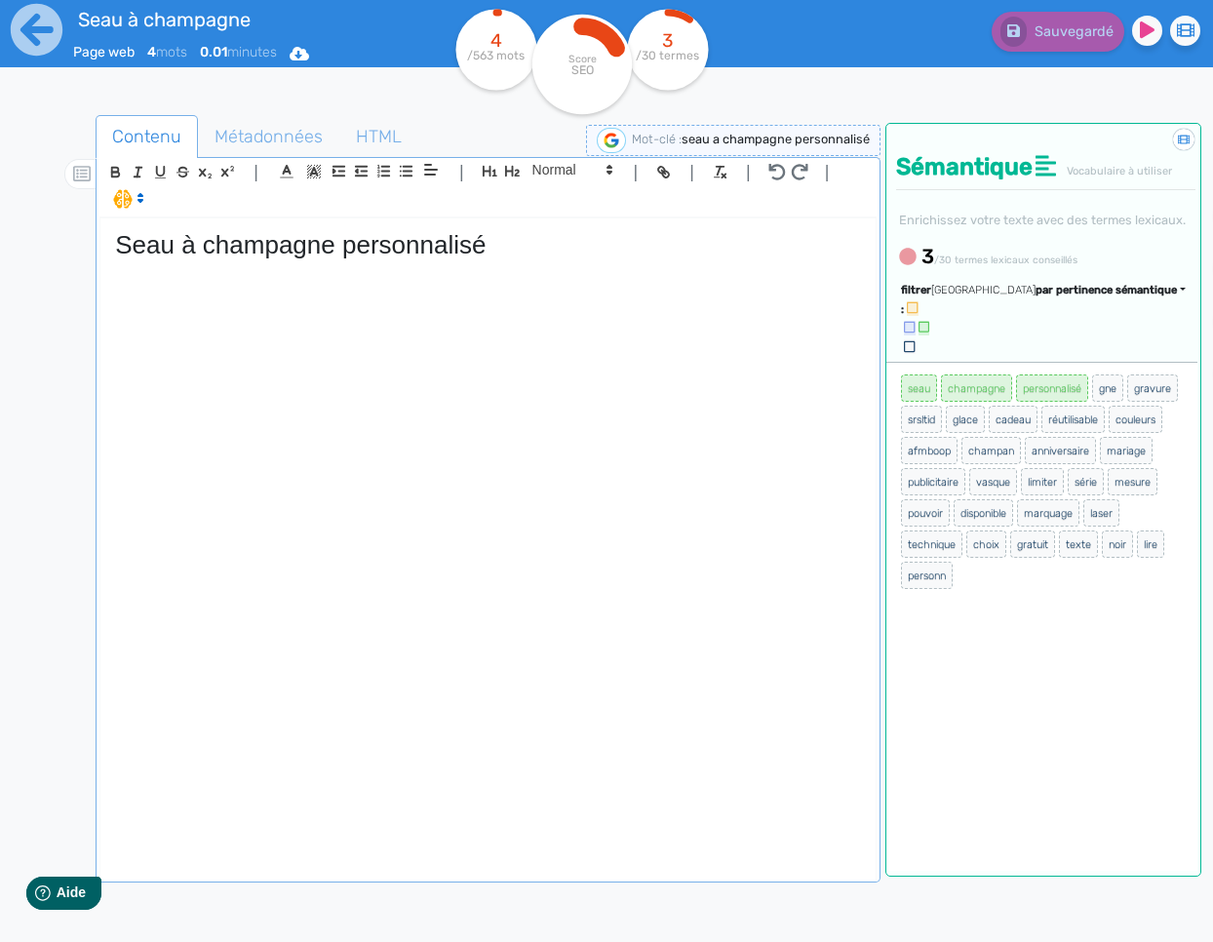
click at [462, 358] on div "Seau à champagne personnalisé" at bounding box center [487, 547] width 775 height 659
click at [459, 326] on div "Seau à champagne personnalisé" at bounding box center [487, 547] width 775 height 659
click at [157, 308] on div "Seau à champagne personnalisé" at bounding box center [487, 547] width 775 height 659
click at [157, 307] on div "Seau à champagne personnalisé" at bounding box center [487, 547] width 775 height 659
click at [385, 445] on div "Seau à champagne personnalisé" at bounding box center [487, 547] width 775 height 659
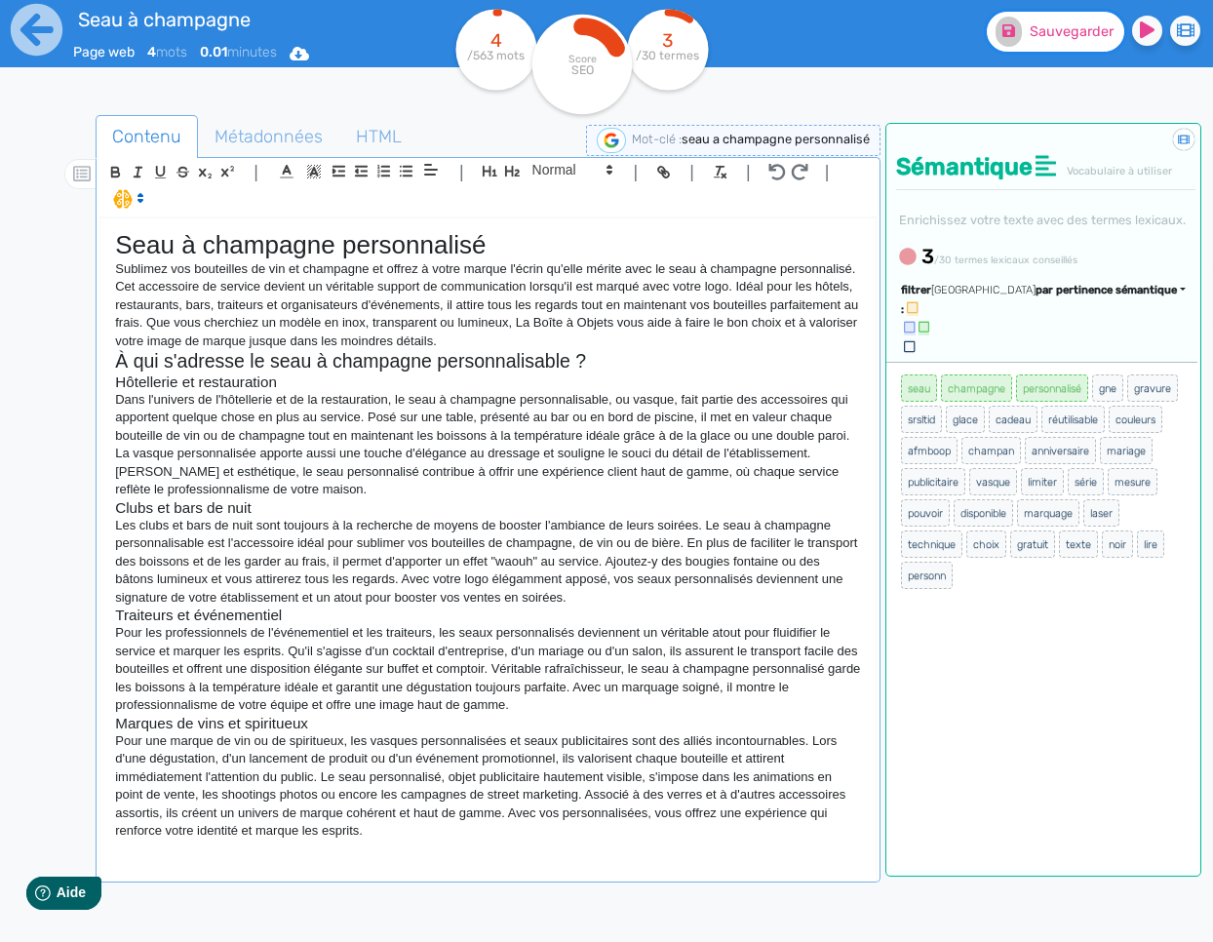
click at [1036, 25] on span "Sauvegarder" at bounding box center [1071, 31] width 84 height 17
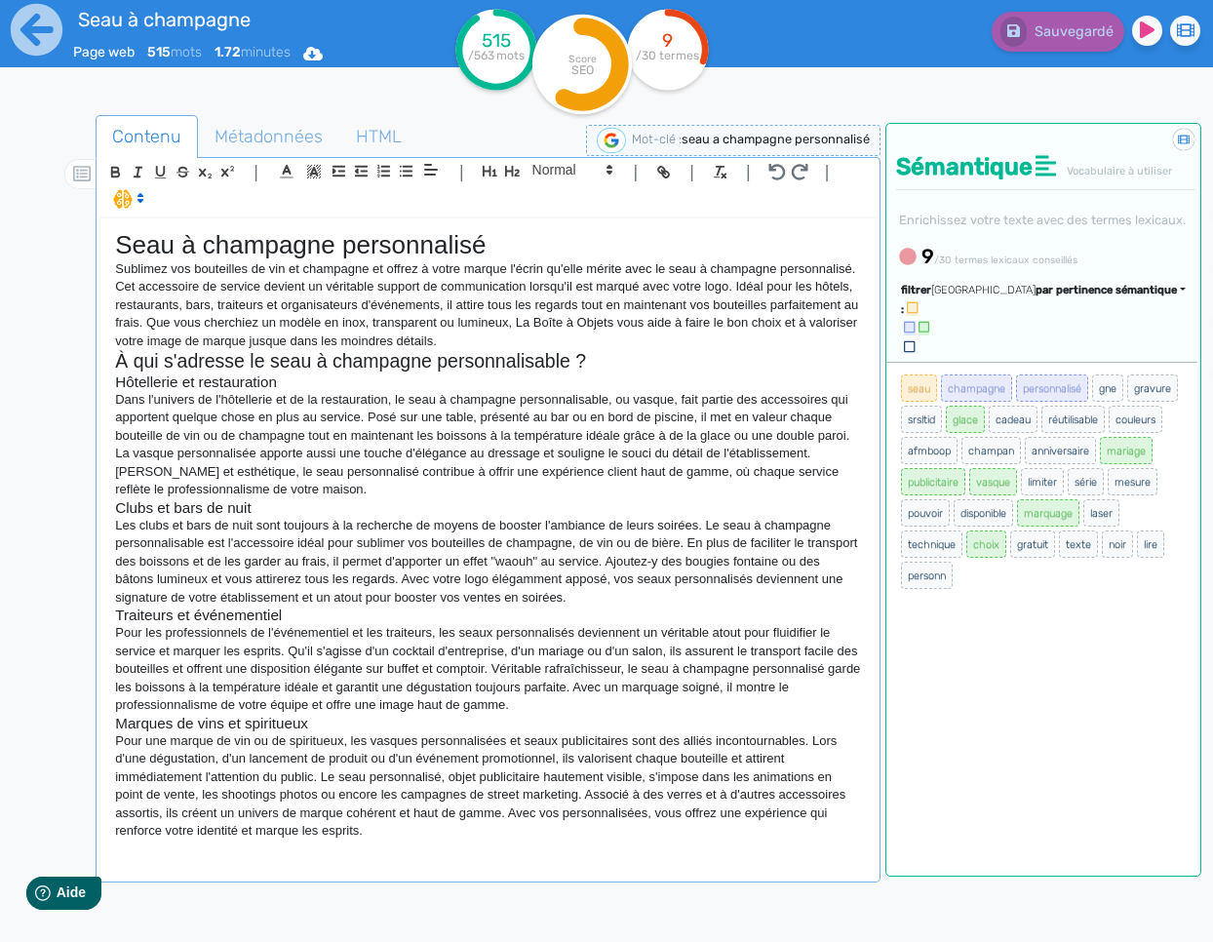
click at [465, 856] on div "Seau à champagne personnalisé Sublimez vos bouteilles de vin et champagne et of…" at bounding box center [487, 547] width 775 height 659
click at [1108, 296] on span "par pertinence sémantique" at bounding box center [1105, 290] width 141 height 13
click at [1072, 362] on link "par fréquence" at bounding box center [1013, 348] width 164 height 26
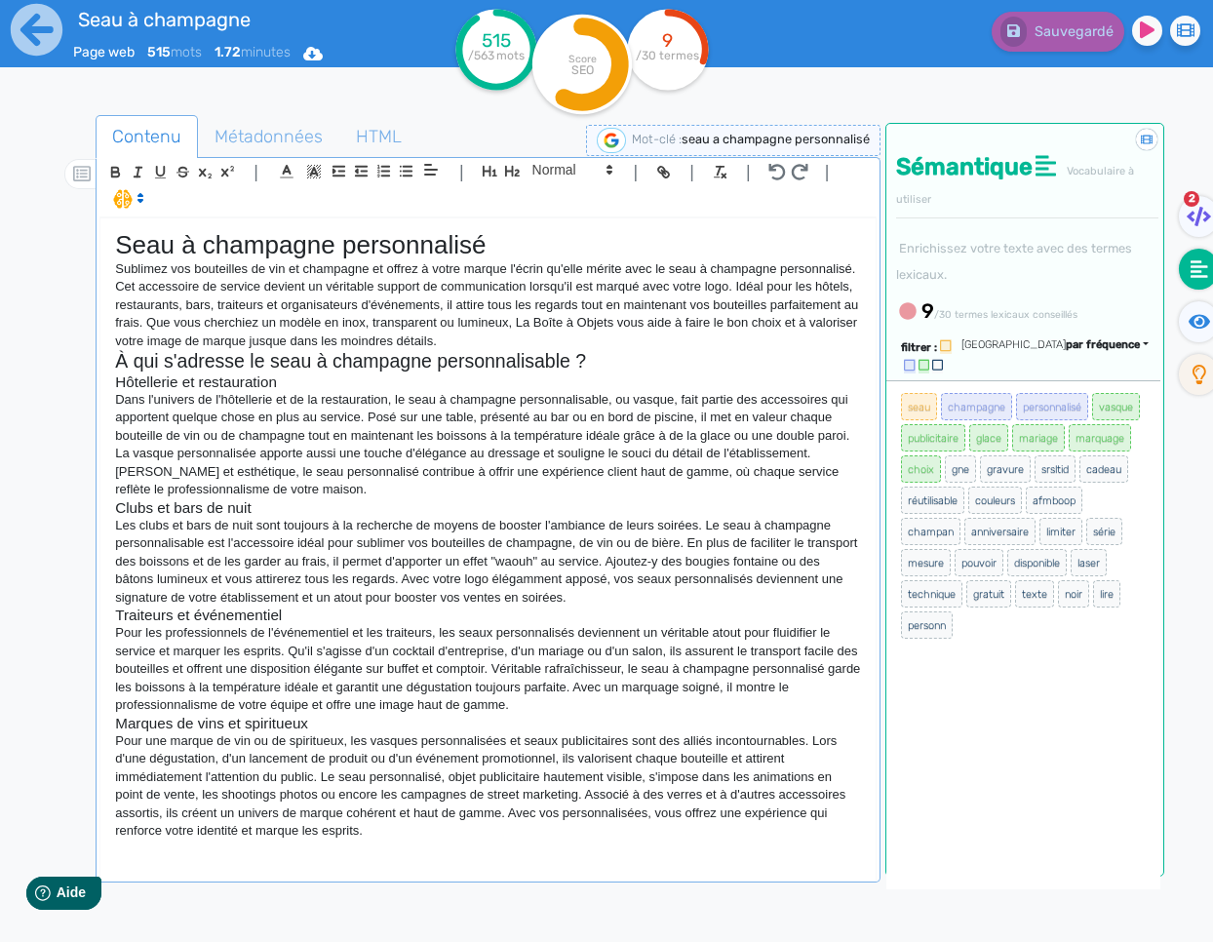
click at [385, 863] on div "Seau à champagne personnalisé Sublimez vos bouteilles de vin et champagne et of…" at bounding box center [487, 547] width 775 height 659
click at [437, 854] on div "Seau à champagne personnalisé Sublimez vos bouteilles de vin et champagne et of…" at bounding box center [487, 547] width 775 height 659
click at [225, 859] on div "Seau à champagne personnalisé Sublimez vos bouteilles de vin et champagne et of…" at bounding box center [487, 547] width 775 height 659
click at [374, 840] on p at bounding box center [488, 849] width 746 height 18
click at [372, 844] on p at bounding box center [488, 849] width 746 height 18
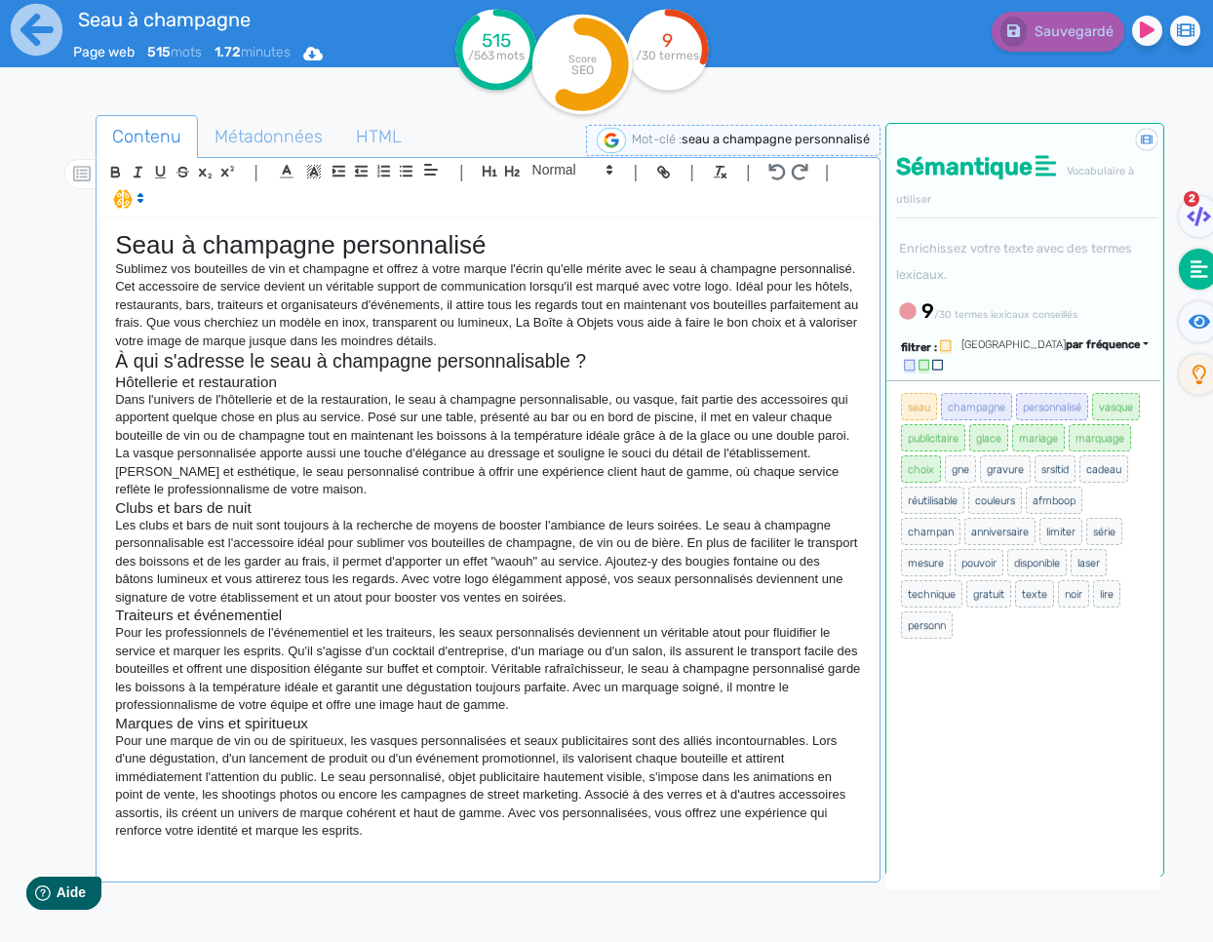
click at [335, 850] on p at bounding box center [488, 849] width 746 height 18
click at [328, 853] on p at bounding box center [488, 849] width 746 height 18
click at [286, 855] on p at bounding box center [488, 849] width 746 height 18
